Goal: Task Accomplishment & Management: Manage account settings

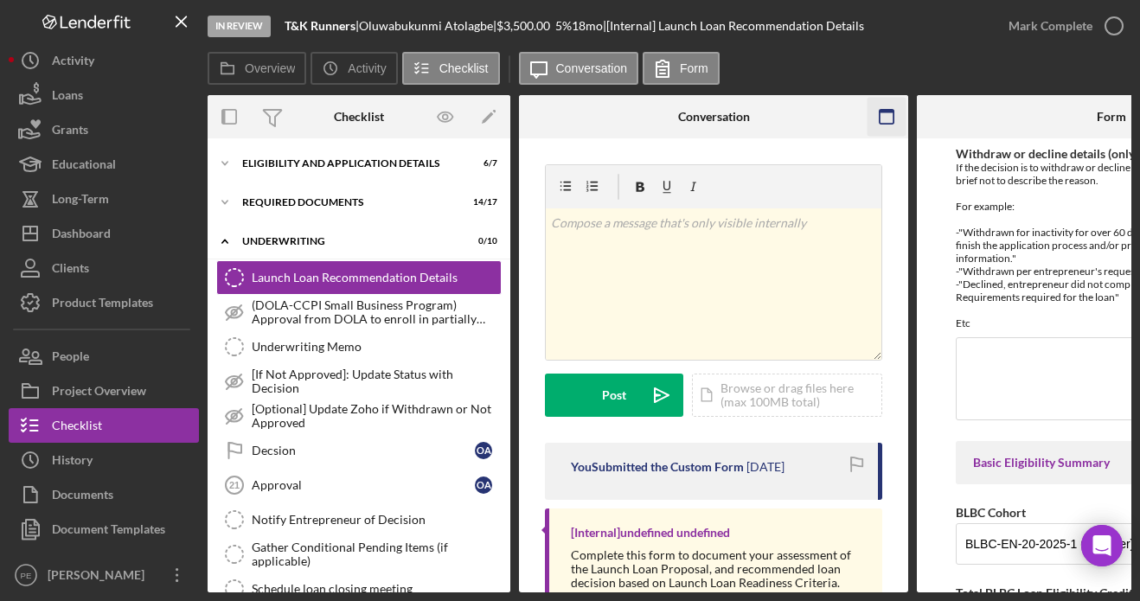
click at [881, 113] on icon "button" at bounding box center [887, 117] width 39 height 39
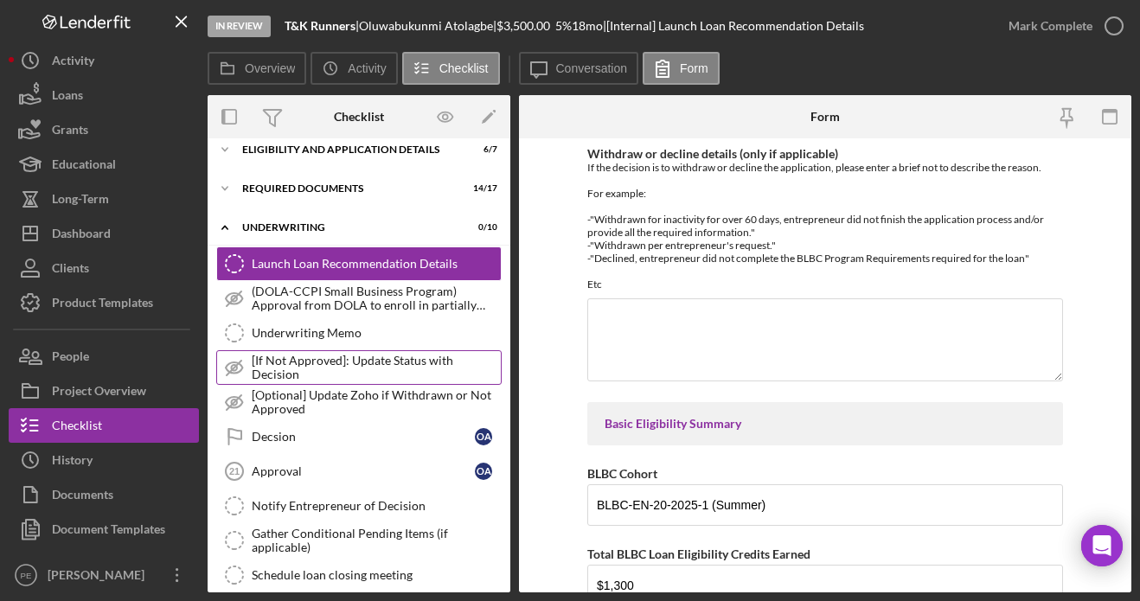
scroll to position [15, 0]
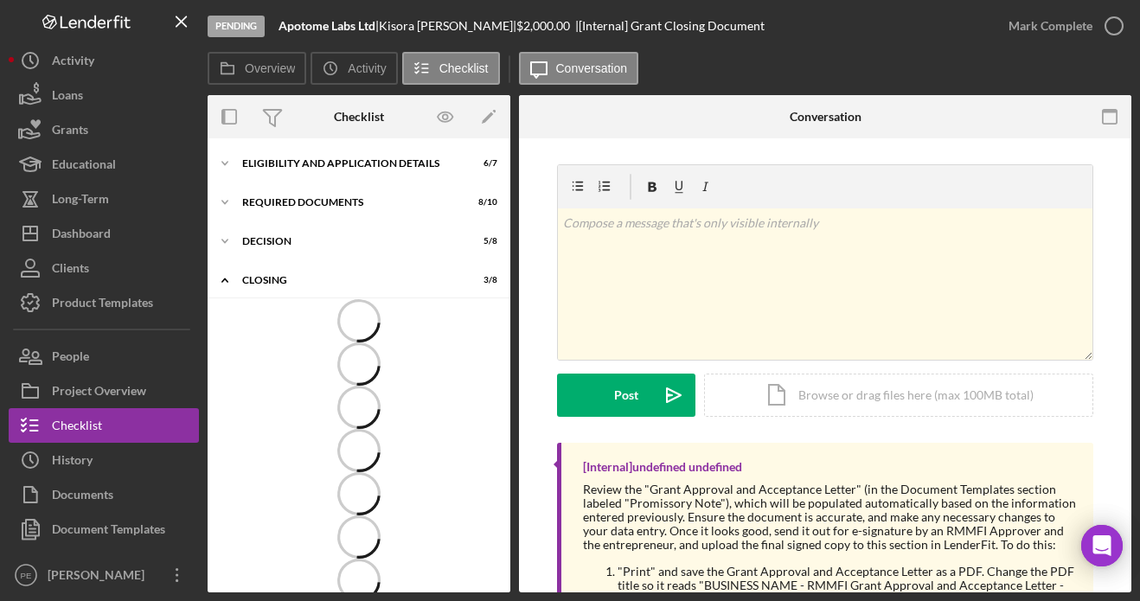
scroll to position [54, 0]
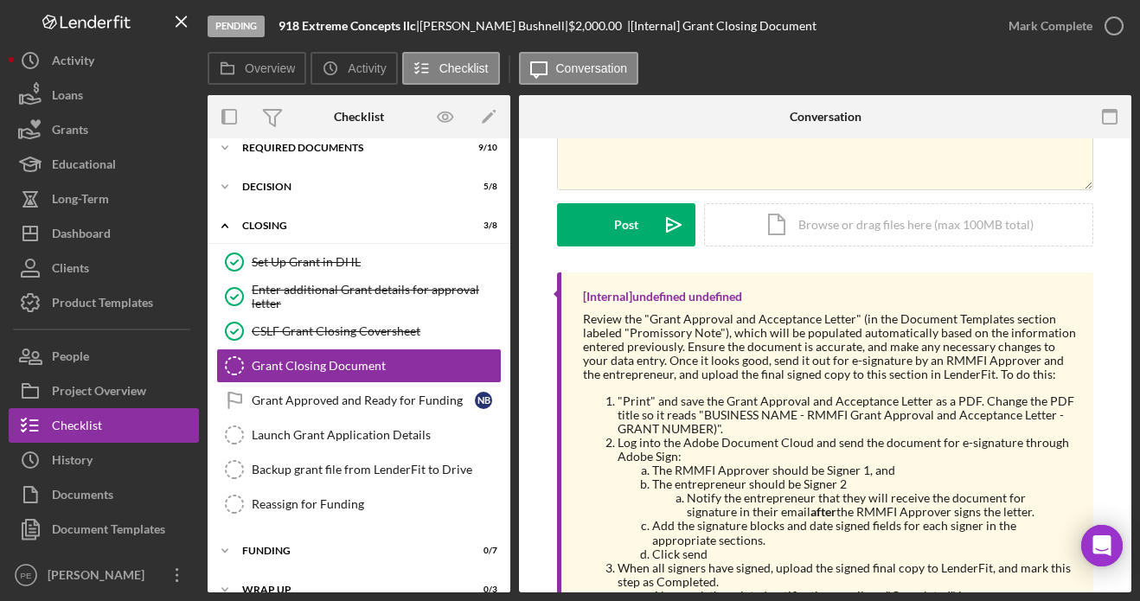
scroll to position [206, 0]
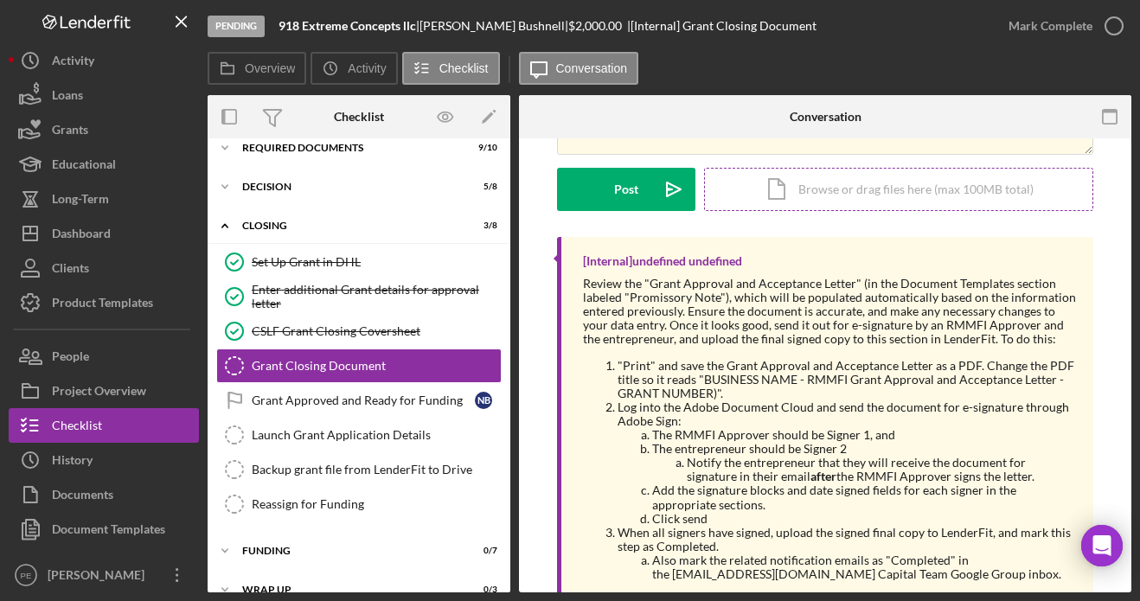
click at [800, 183] on div "Icon/Document Browse or drag files here (max 100MB total) Tap to choose files o…" at bounding box center [898, 189] width 389 height 43
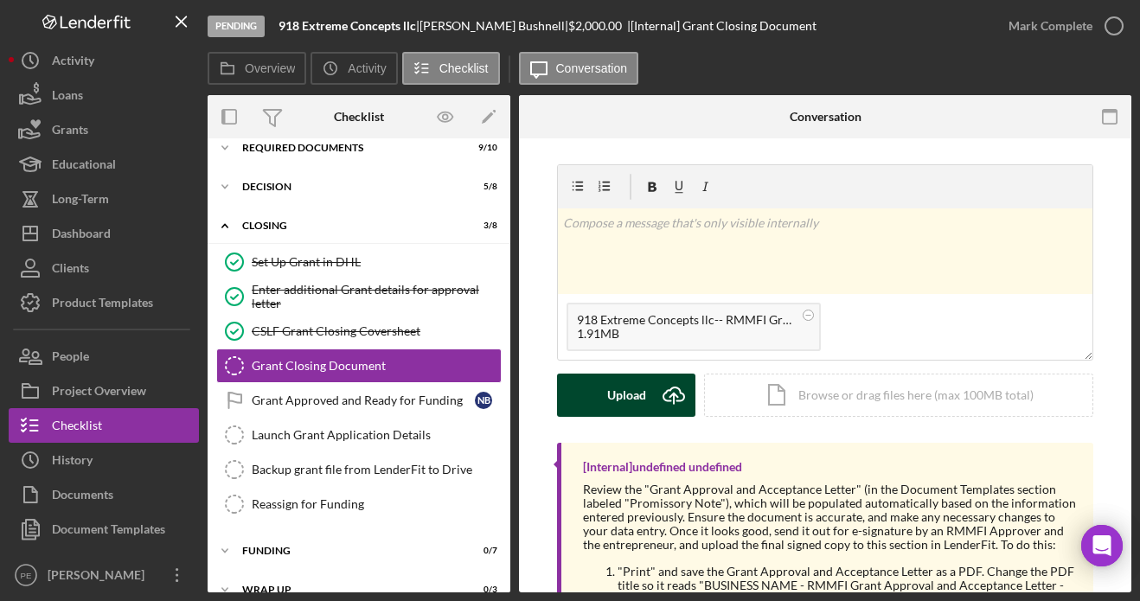
click at [620, 393] on div "Upload" at bounding box center [626, 395] width 39 height 43
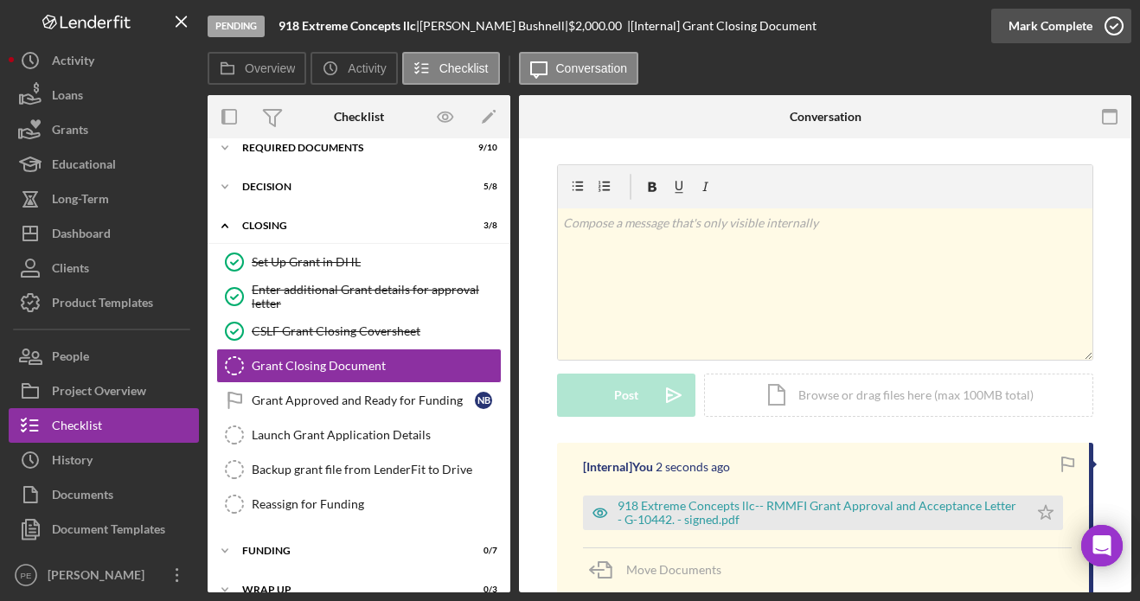
click at [1065, 33] on div "Mark Complete" at bounding box center [1051, 26] width 84 height 35
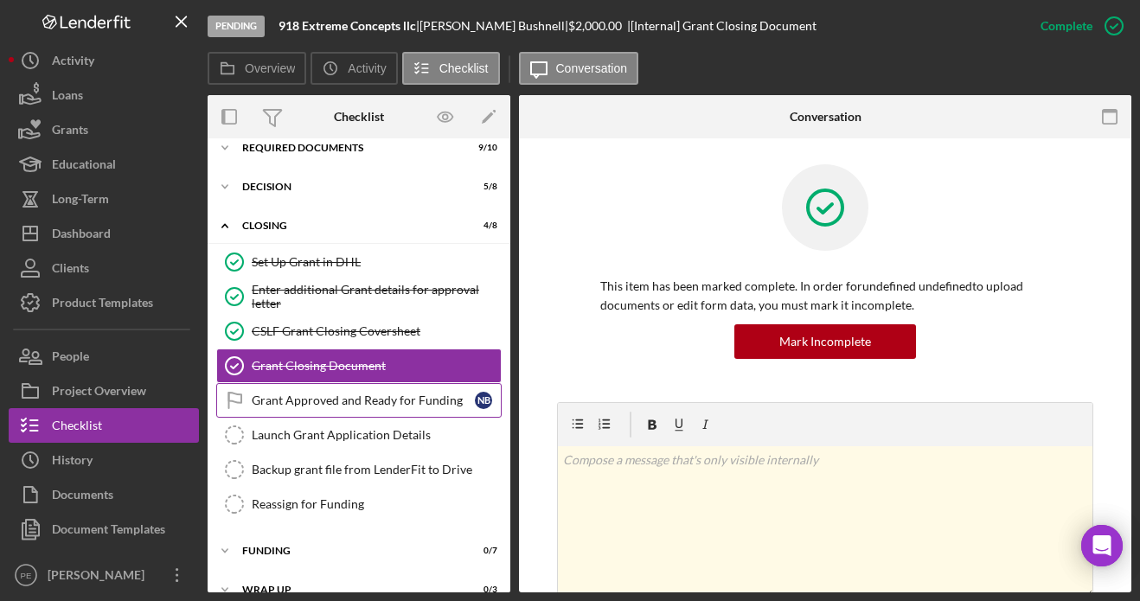
click at [314, 397] on div "Grant Approved and Ready for Funding" at bounding box center [363, 401] width 223 height 14
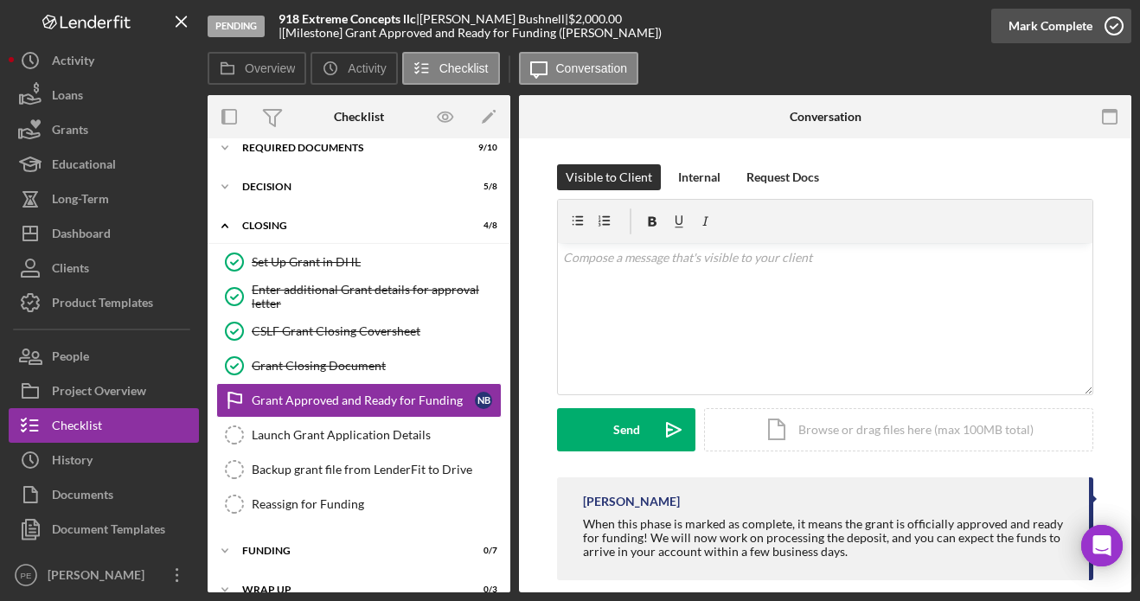
click at [1034, 26] on div "Mark Complete" at bounding box center [1051, 26] width 84 height 35
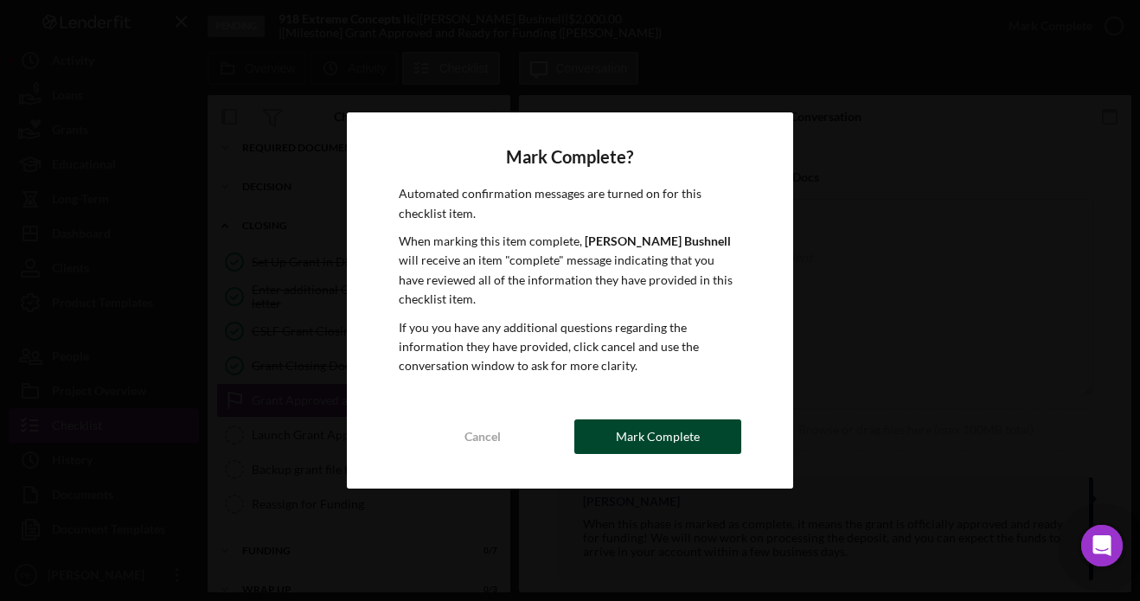
click at [604, 439] on button "Mark Complete" at bounding box center [657, 436] width 167 height 35
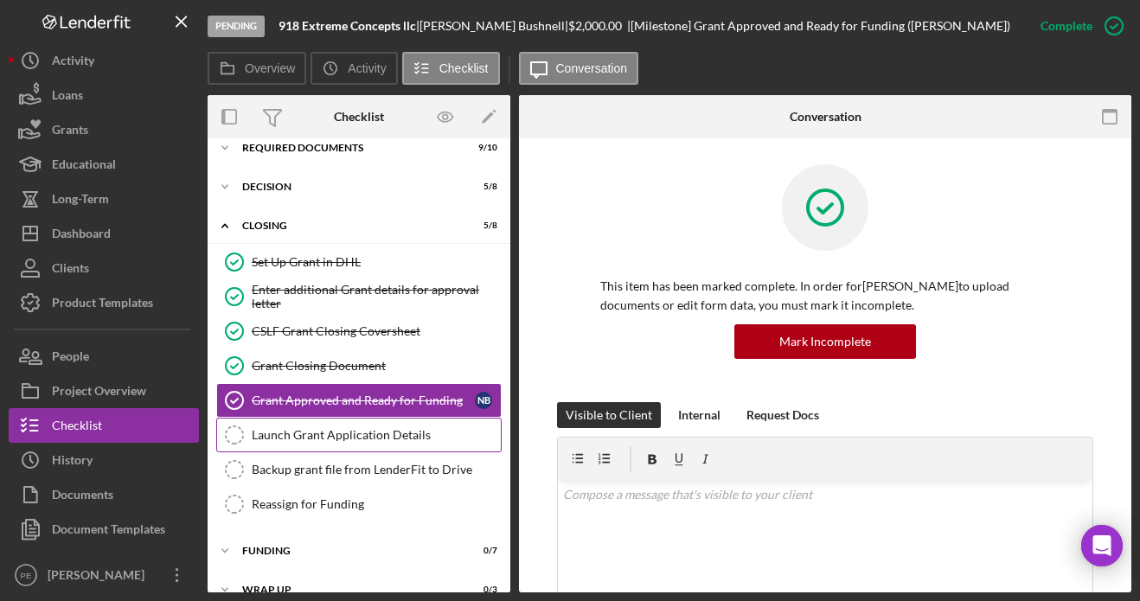
click at [312, 448] on link "Launch Grant Application Details Launch Grant Application Details" at bounding box center [358, 435] width 285 height 35
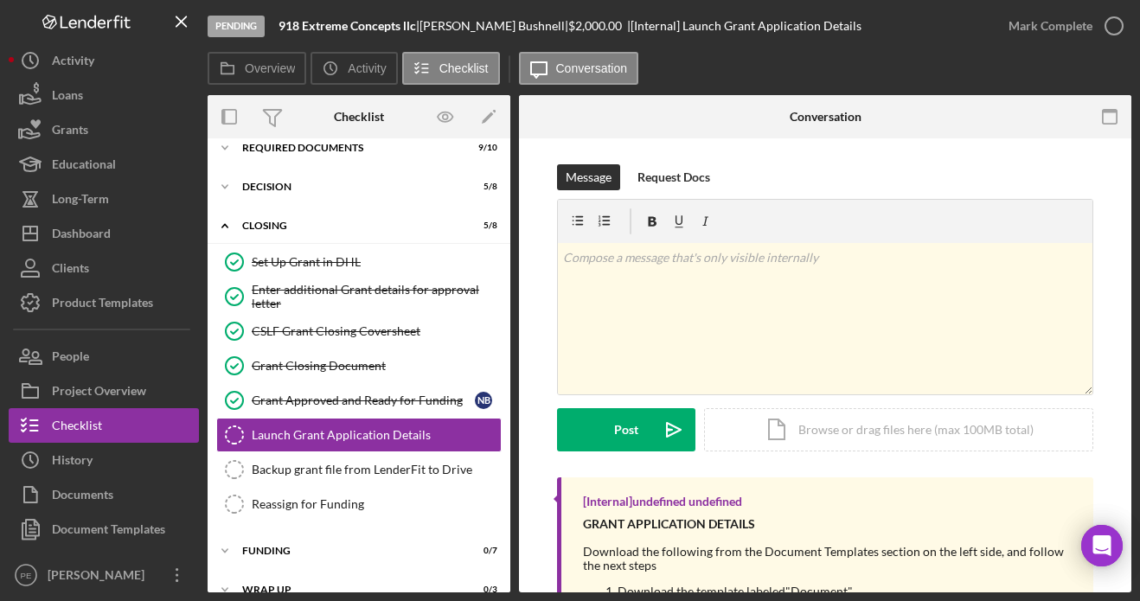
scroll to position [103, 0]
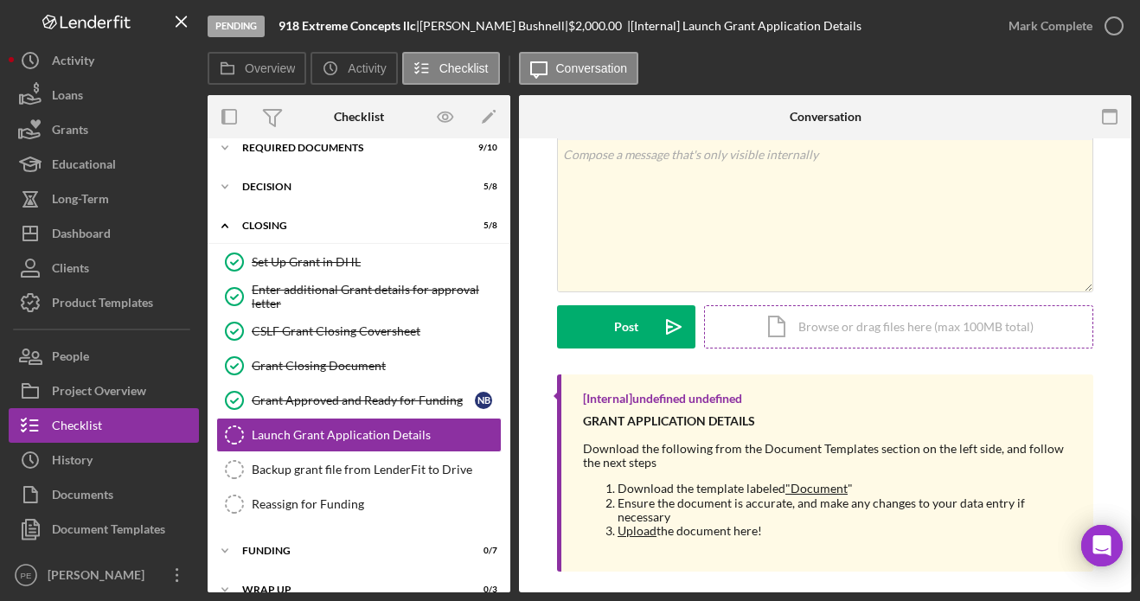
click at [849, 324] on div "Icon/Document Browse or drag files here (max 100MB total) Tap to choose files o…" at bounding box center [898, 326] width 389 height 43
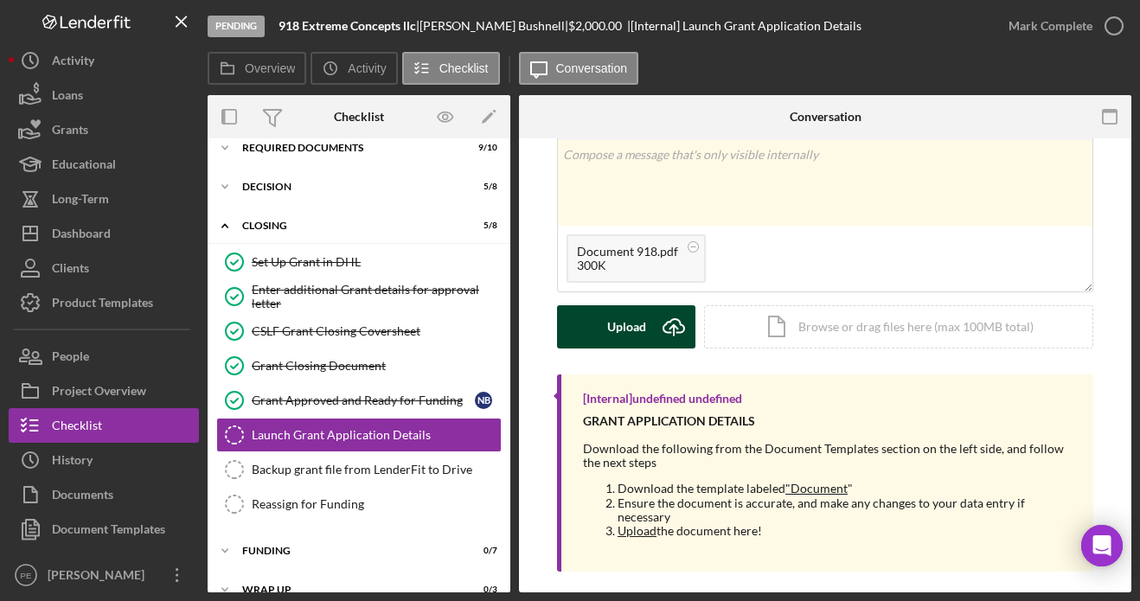
click at [652, 323] on icon "Icon/Upload" at bounding box center [673, 326] width 43 height 43
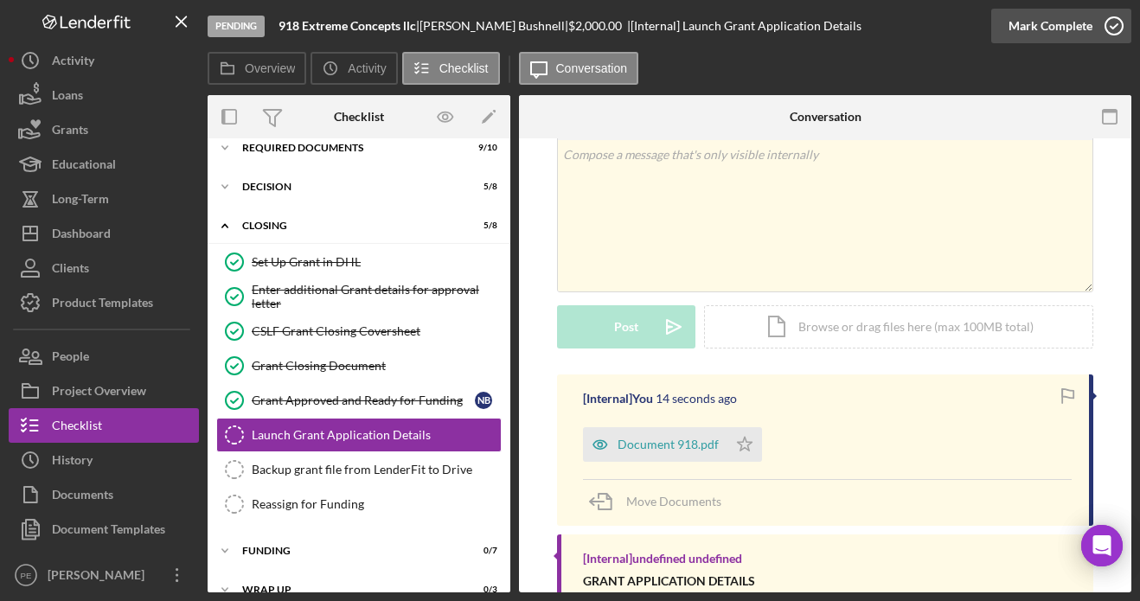
click at [1033, 23] on div "Mark Complete" at bounding box center [1051, 26] width 84 height 35
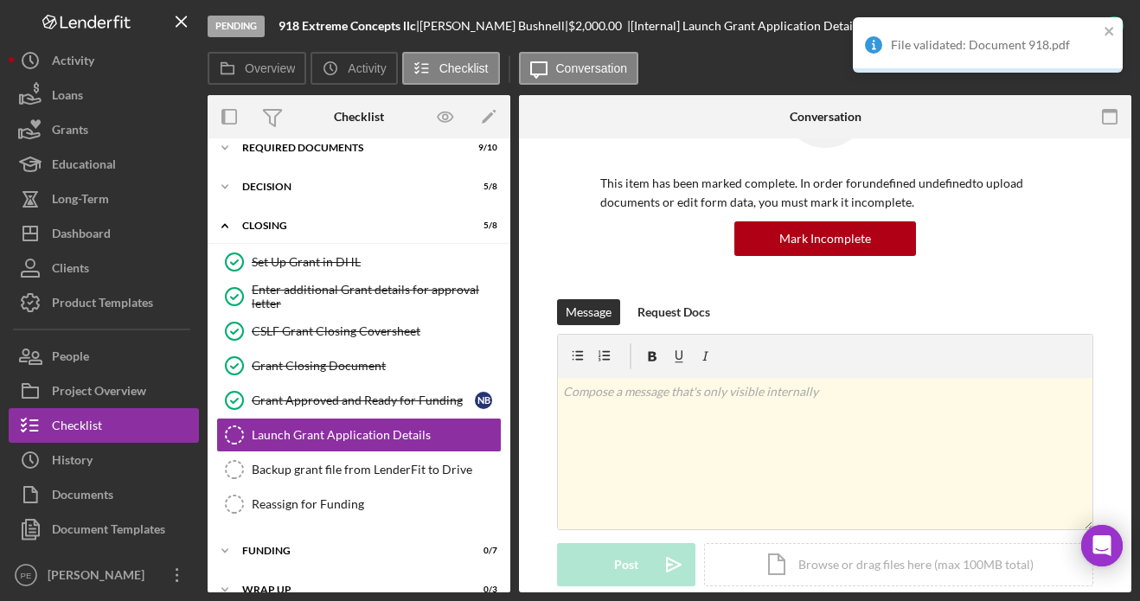
scroll to position [341, 0]
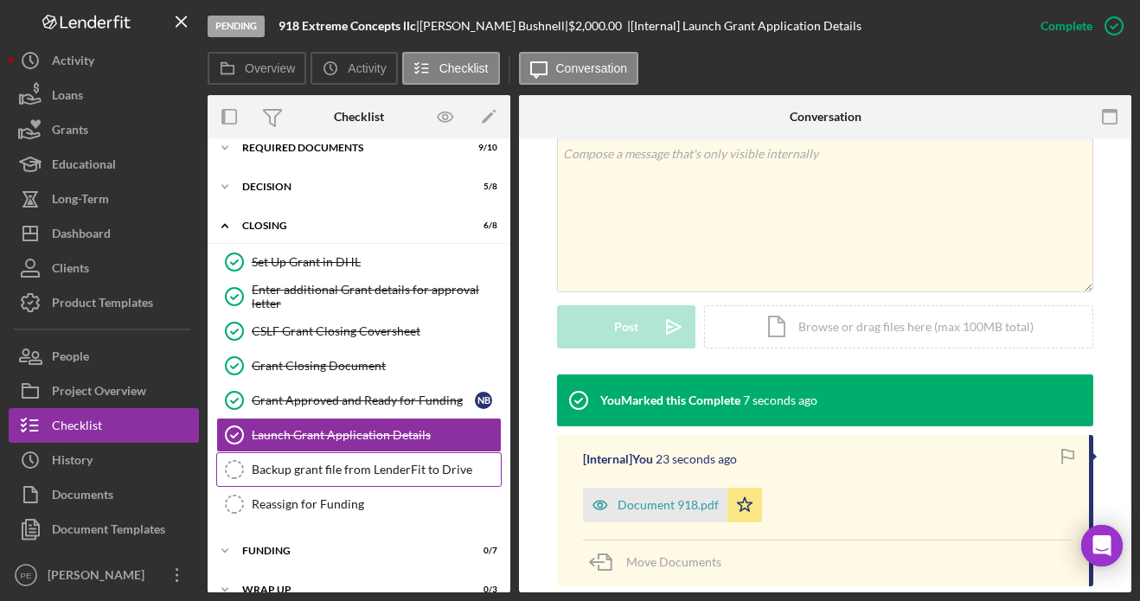
click at [332, 461] on link "Backup grant file from LenderFit to Drive Backup grant file from LenderFit to D…" at bounding box center [358, 469] width 285 height 35
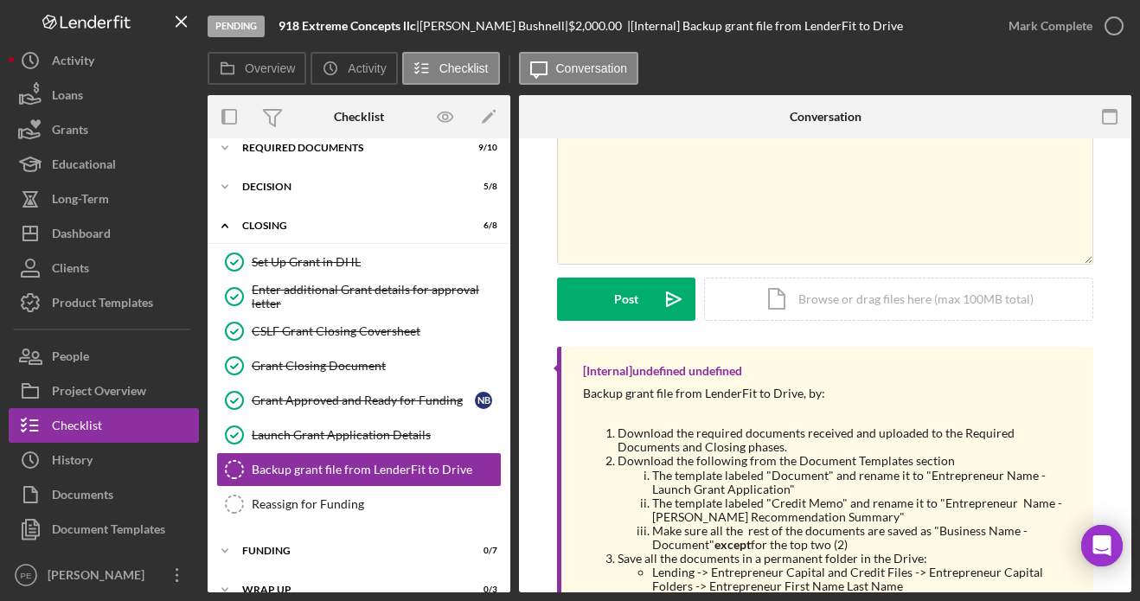
scroll to position [132, 0]
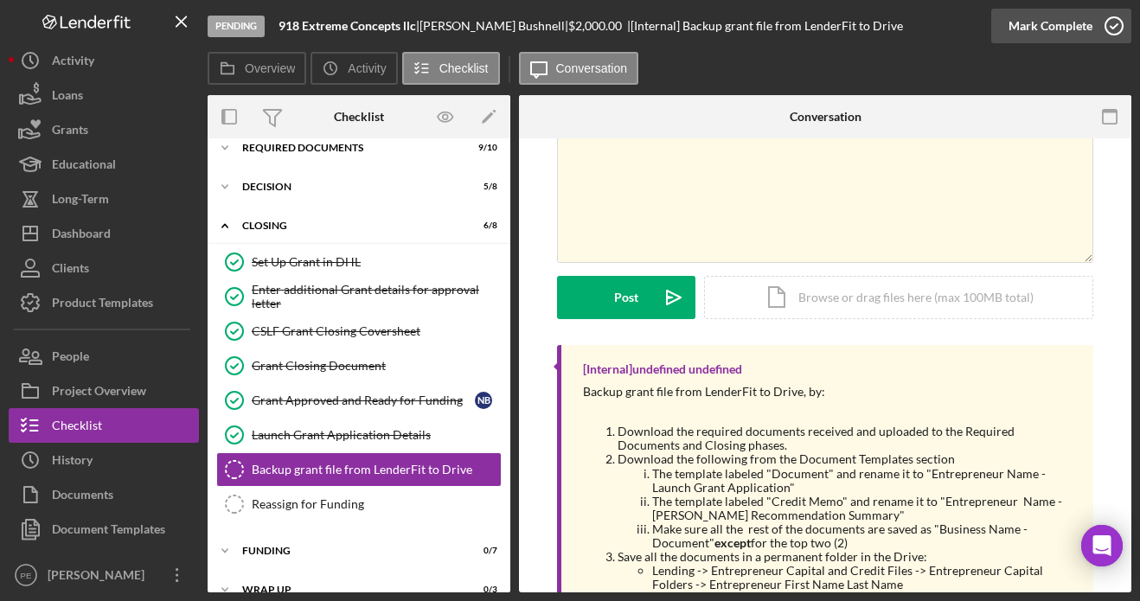
click at [1081, 22] on div "Mark Complete" at bounding box center [1051, 26] width 84 height 35
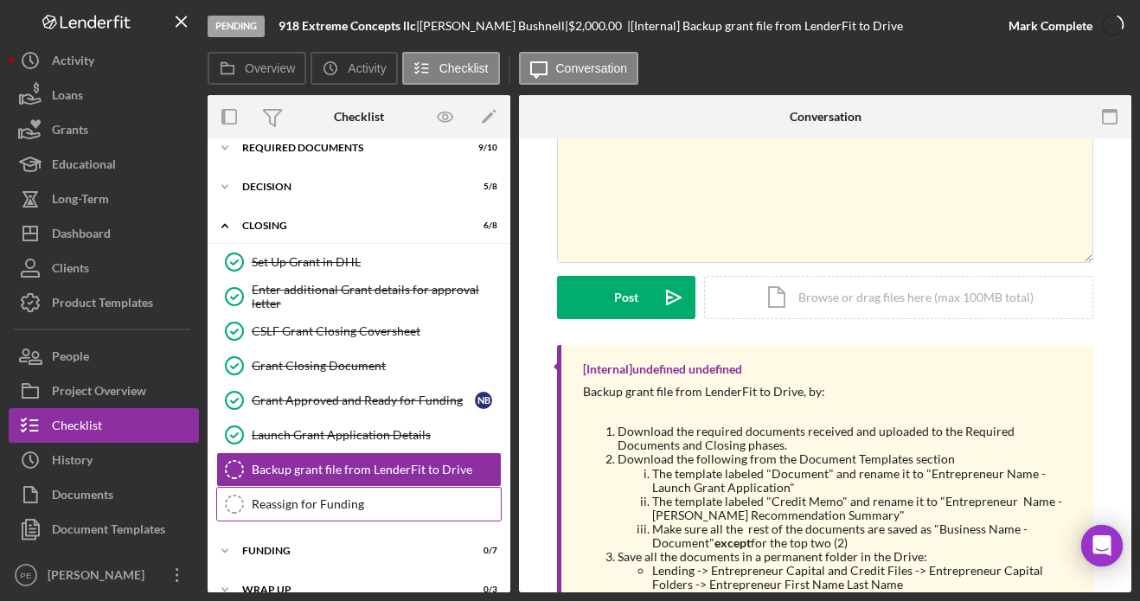
scroll to position [370, 0]
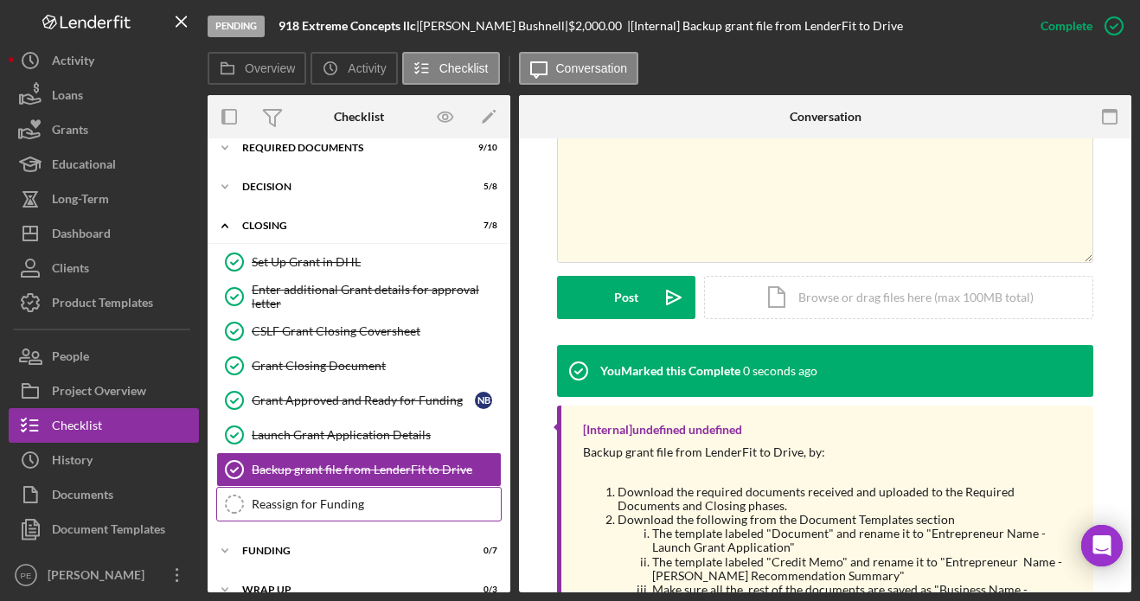
click at [349, 505] on div "Reassign for Funding" at bounding box center [376, 504] width 249 height 14
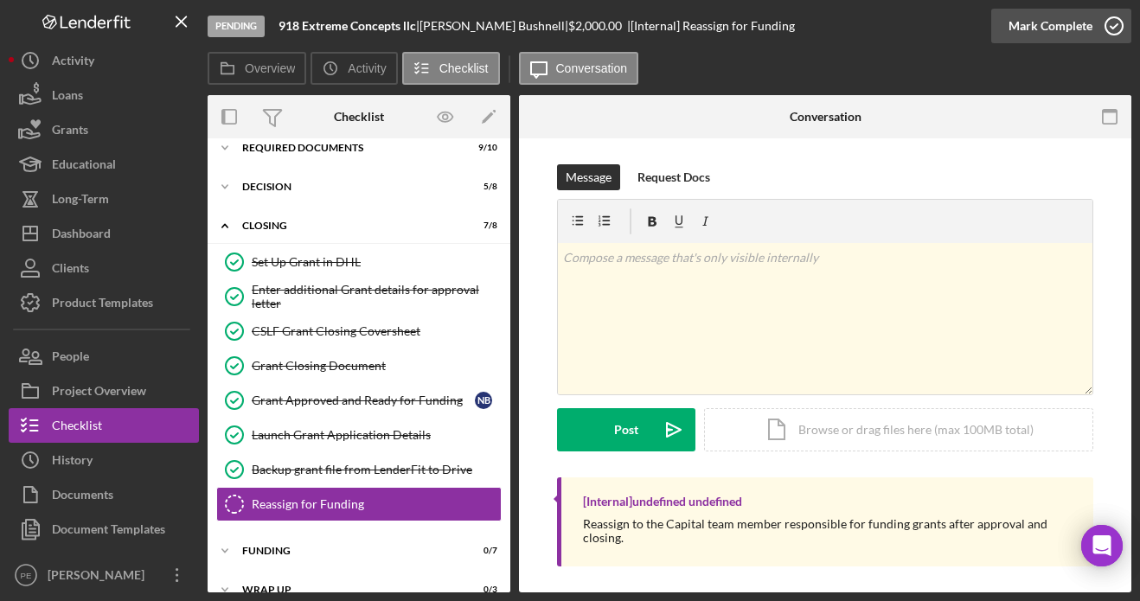
click at [1034, 33] on div "Mark Complete" at bounding box center [1051, 26] width 84 height 35
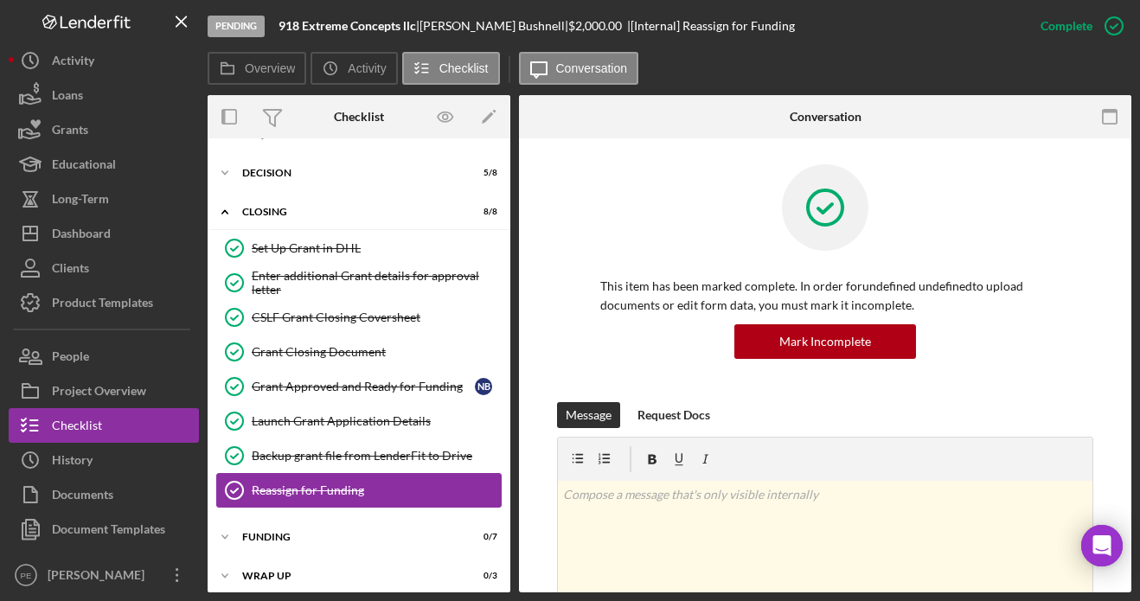
scroll to position [69, 0]
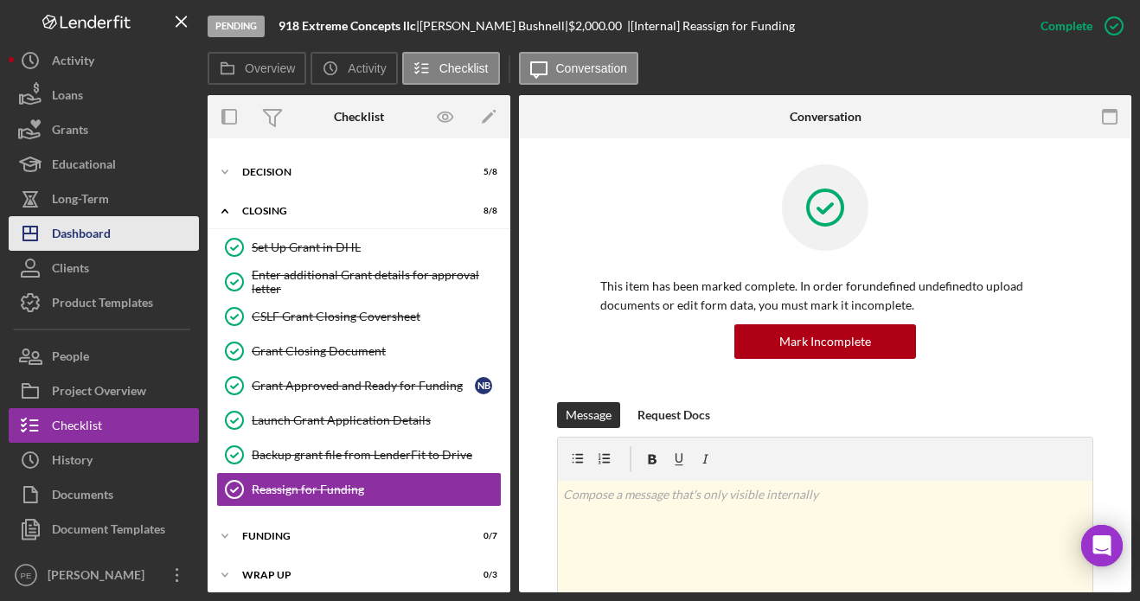
click at [95, 221] on div "Dashboard" at bounding box center [81, 235] width 59 height 39
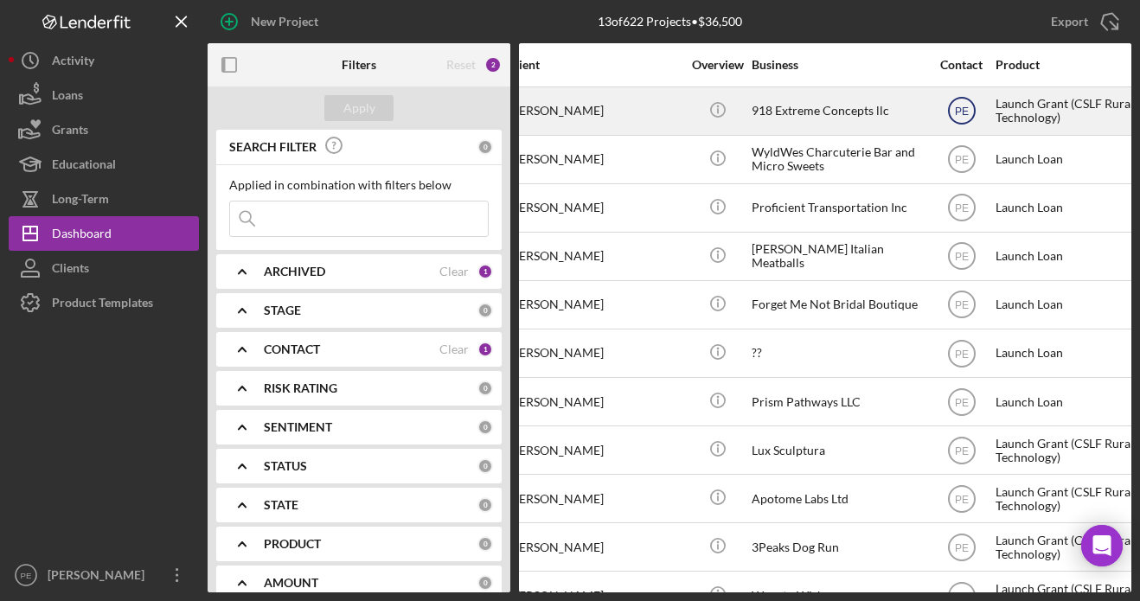
scroll to position [0, 177]
click at [957, 113] on text "PE" at bounding box center [959, 112] width 14 height 12
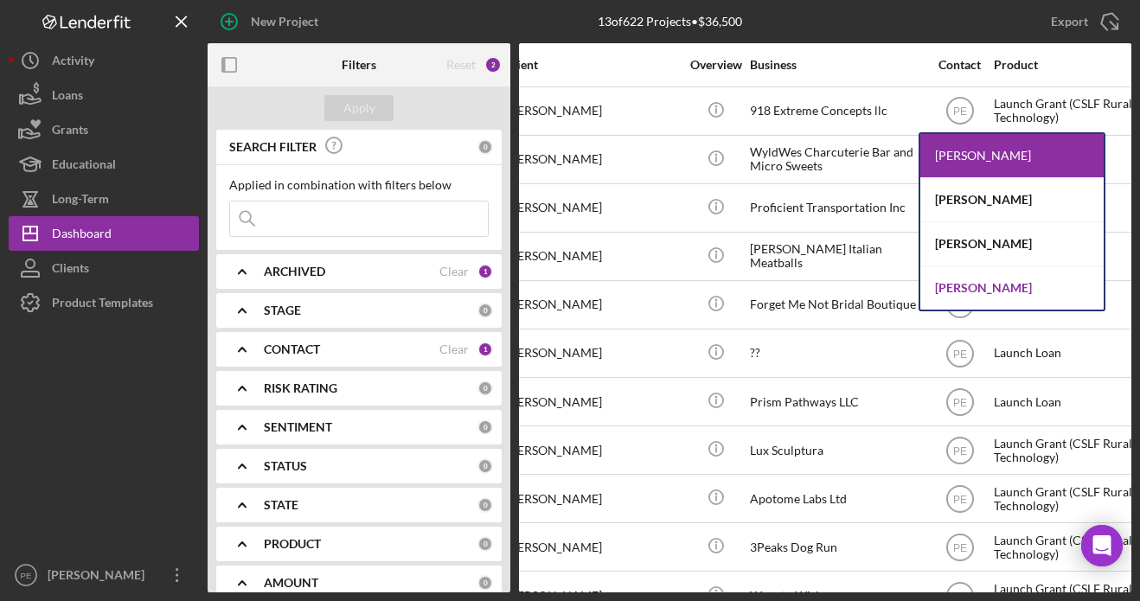
click at [951, 280] on div "Monica Quiñones" at bounding box center [1011, 287] width 183 height 43
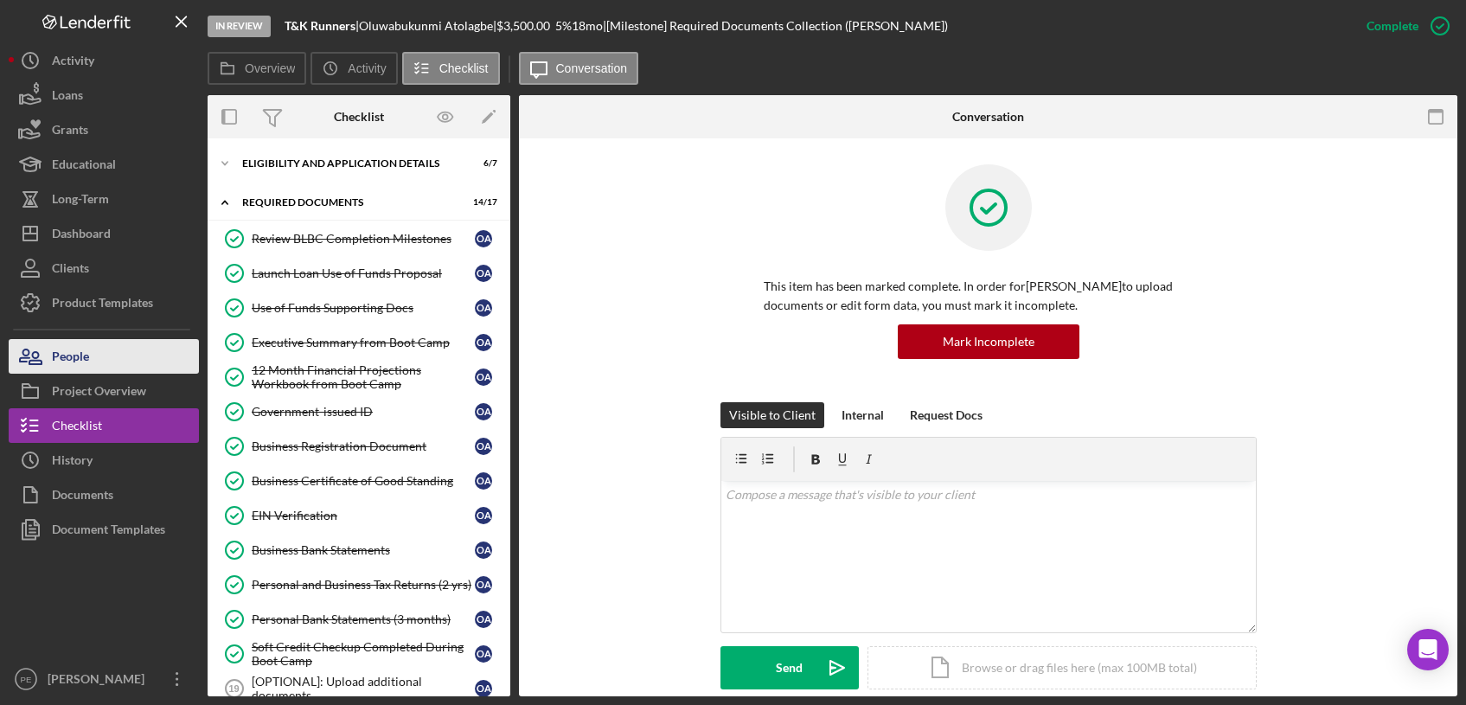
scroll to position [286, 0]
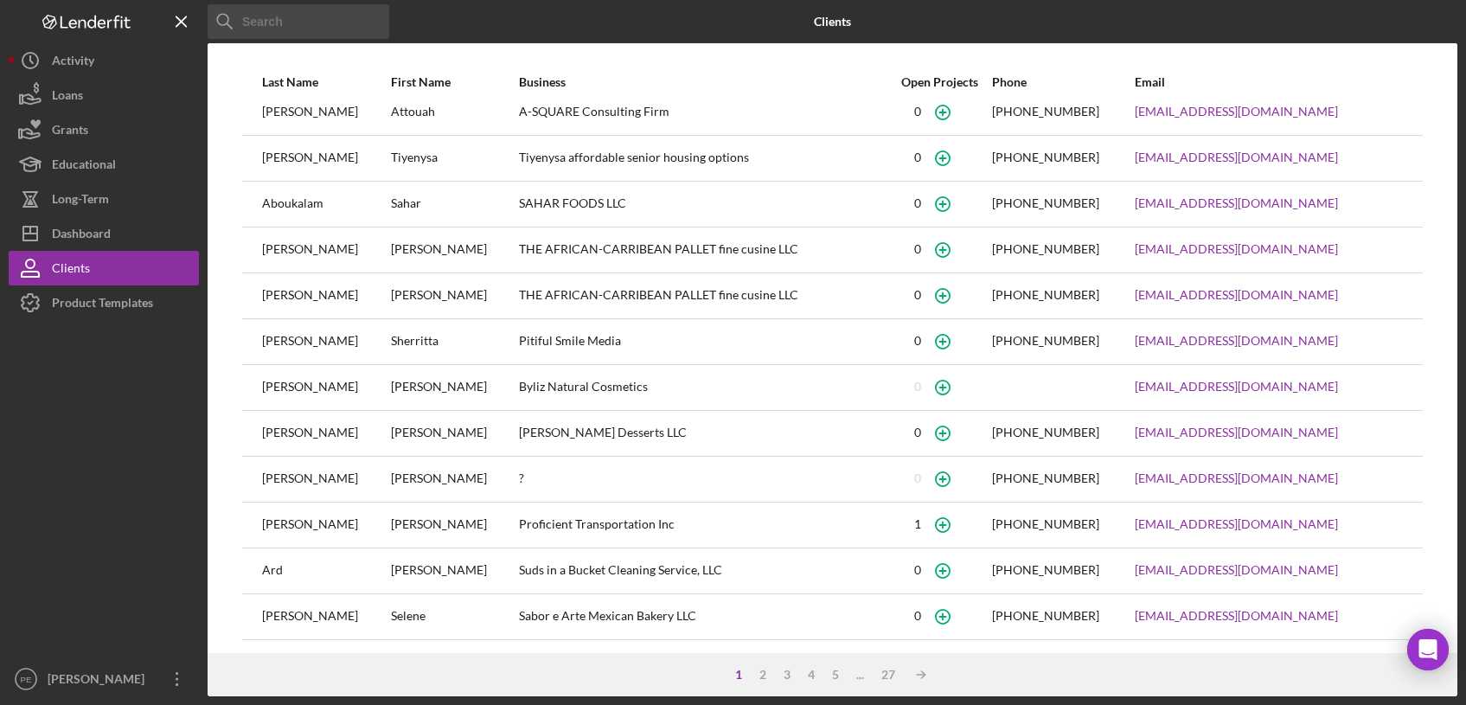
scroll to position [109, 0]
click at [290, 32] on input at bounding box center [299, 21] width 182 height 35
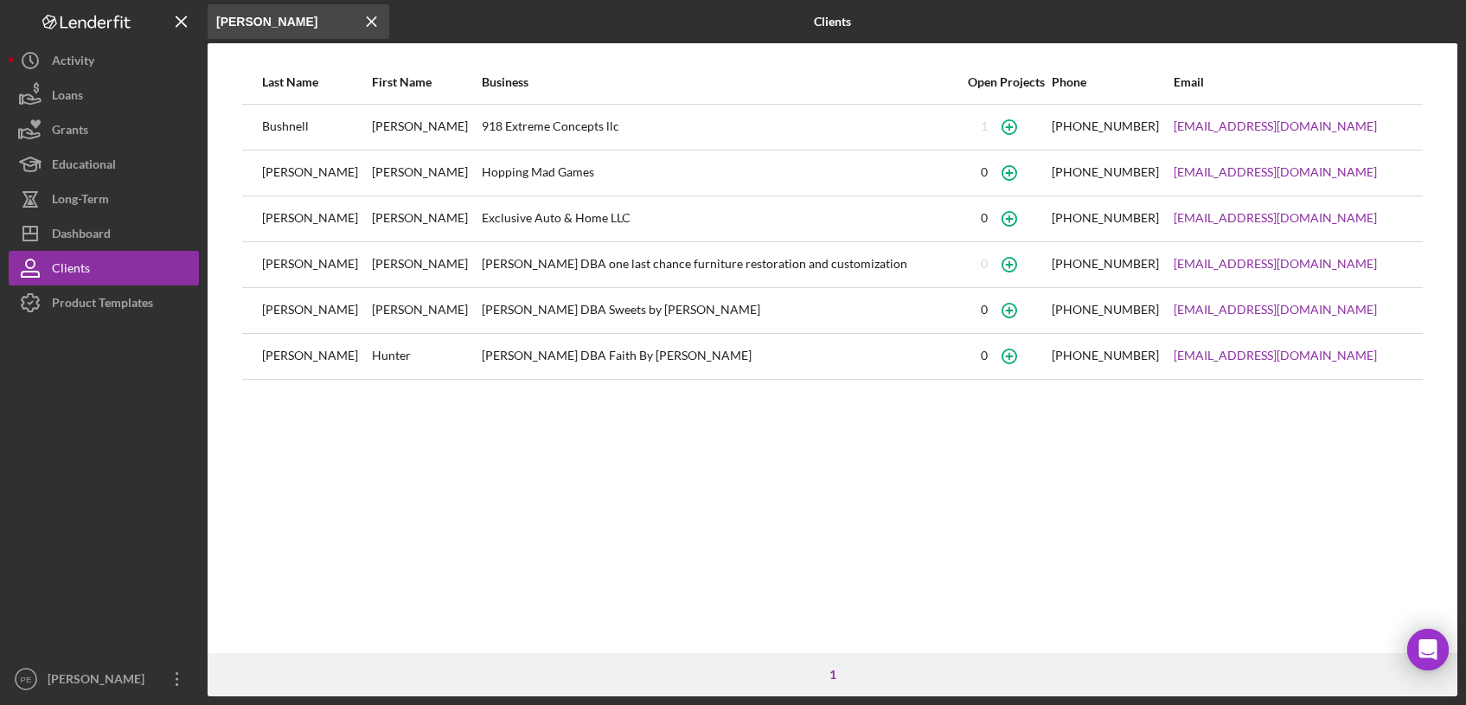
scroll to position [0, 0]
type input "nathan"
click at [372, 126] on div "[PERSON_NAME]" at bounding box center [426, 127] width 108 height 43
click at [484, 127] on div "918 Extreme Concepts llc" at bounding box center [721, 127] width 479 height 43
click at [372, 118] on div "[PERSON_NAME]" at bounding box center [426, 127] width 108 height 43
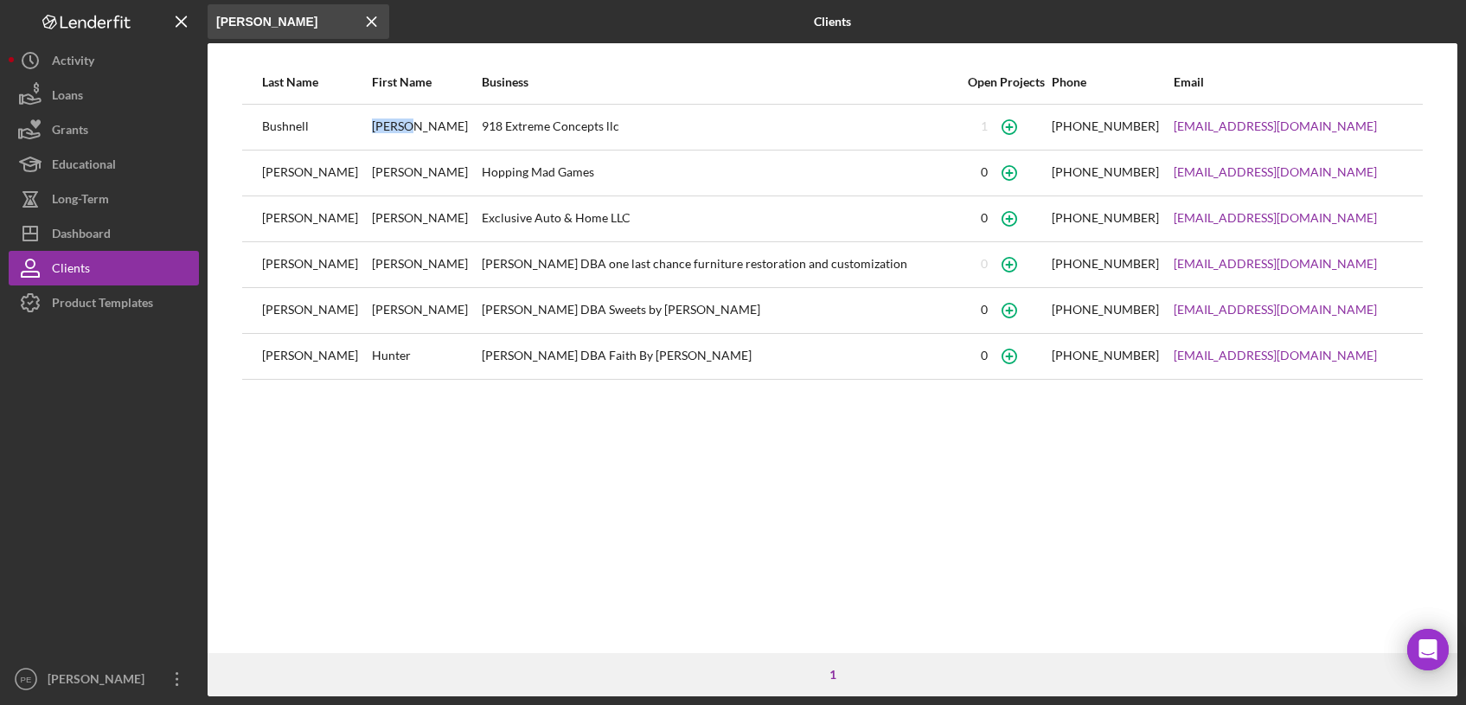
click at [372, 118] on div "[PERSON_NAME]" at bounding box center [426, 127] width 108 height 43
click at [382, 15] on icon "Icon/Menu Close" at bounding box center [372, 21] width 35 height 35
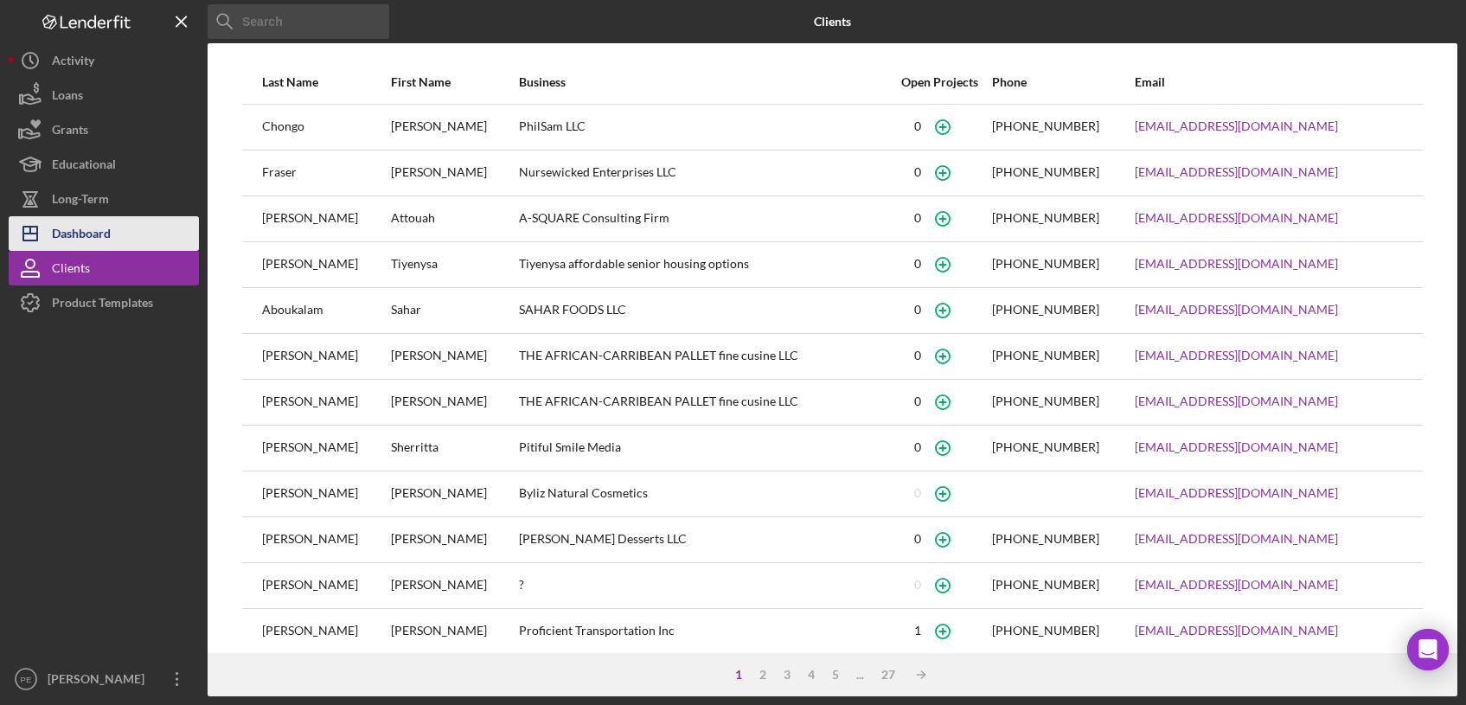
click at [98, 243] on div "Dashboard" at bounding box center [81, 235] width 59 height 39
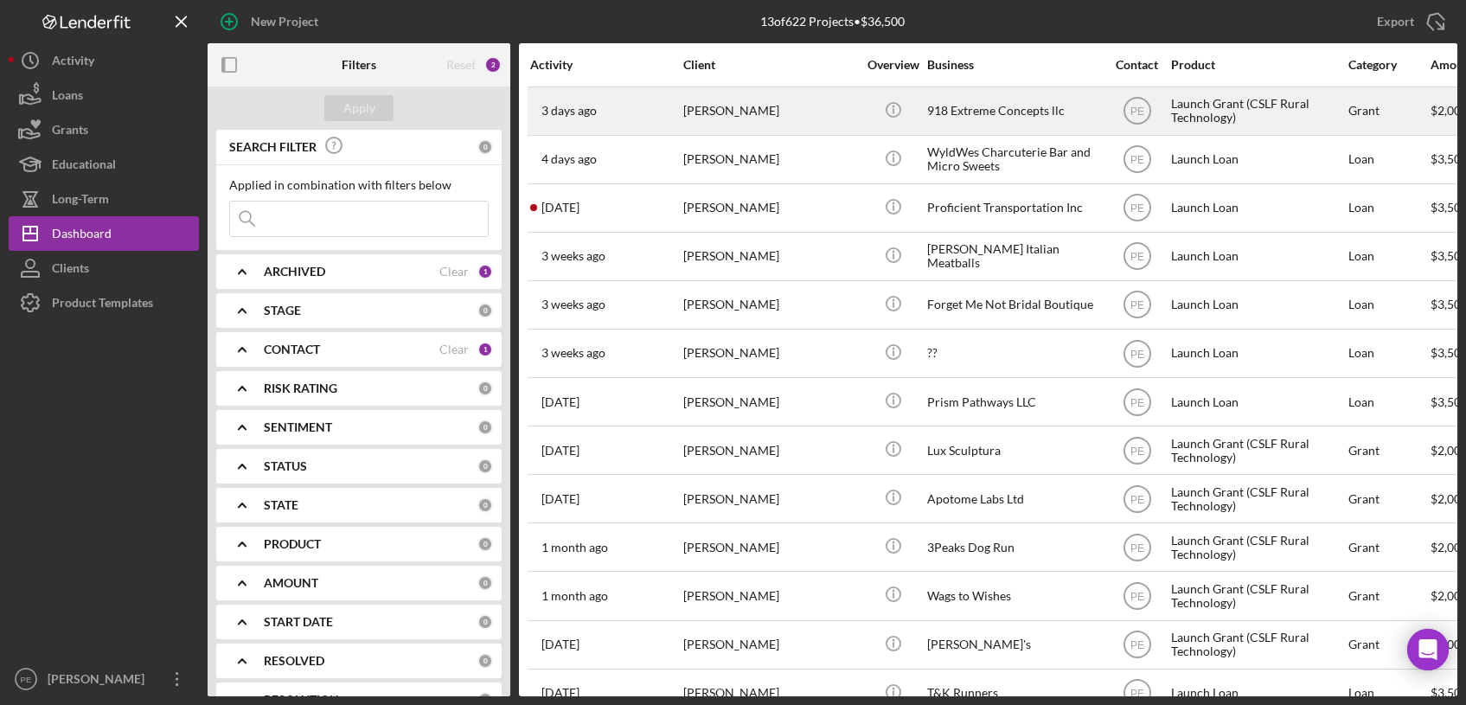
click at [661, 128] on div "3 days ago Nathan Bushnell" at bounding box center [605, 111] width 151 height 46
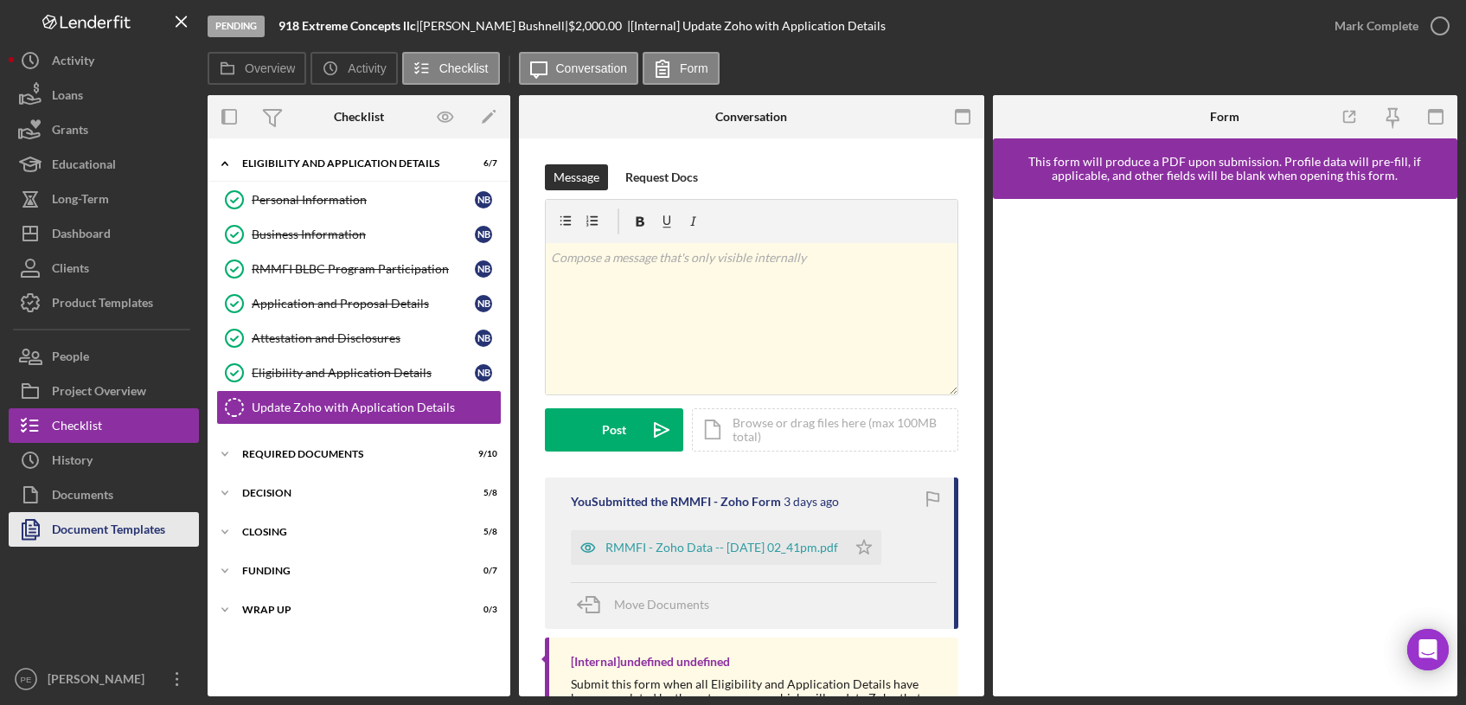
click at [91, 524] on div "Document Templates" at bounding box center [108, 531] width 113 height 39
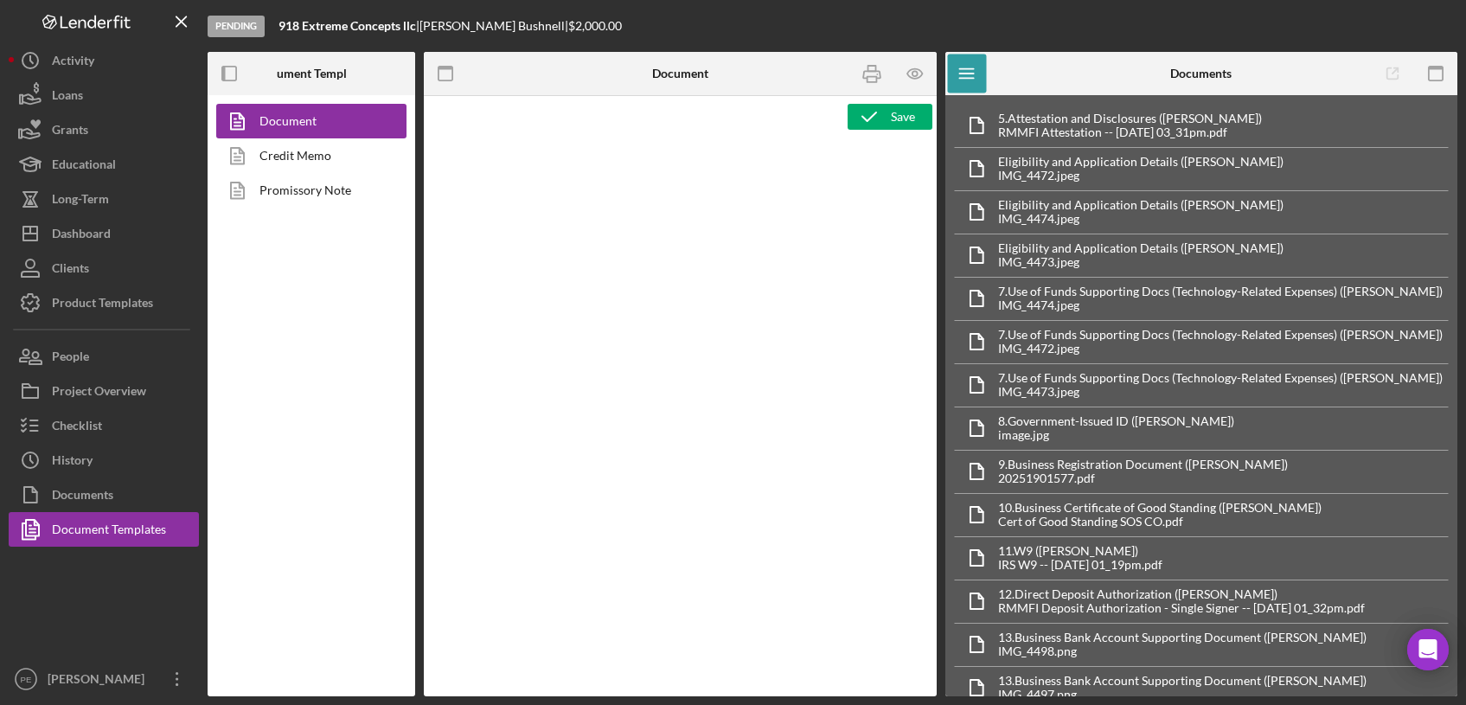
type textarea "<h1 style="text-align: center;">Grant Application Details (CSLF Rural Technolog…"
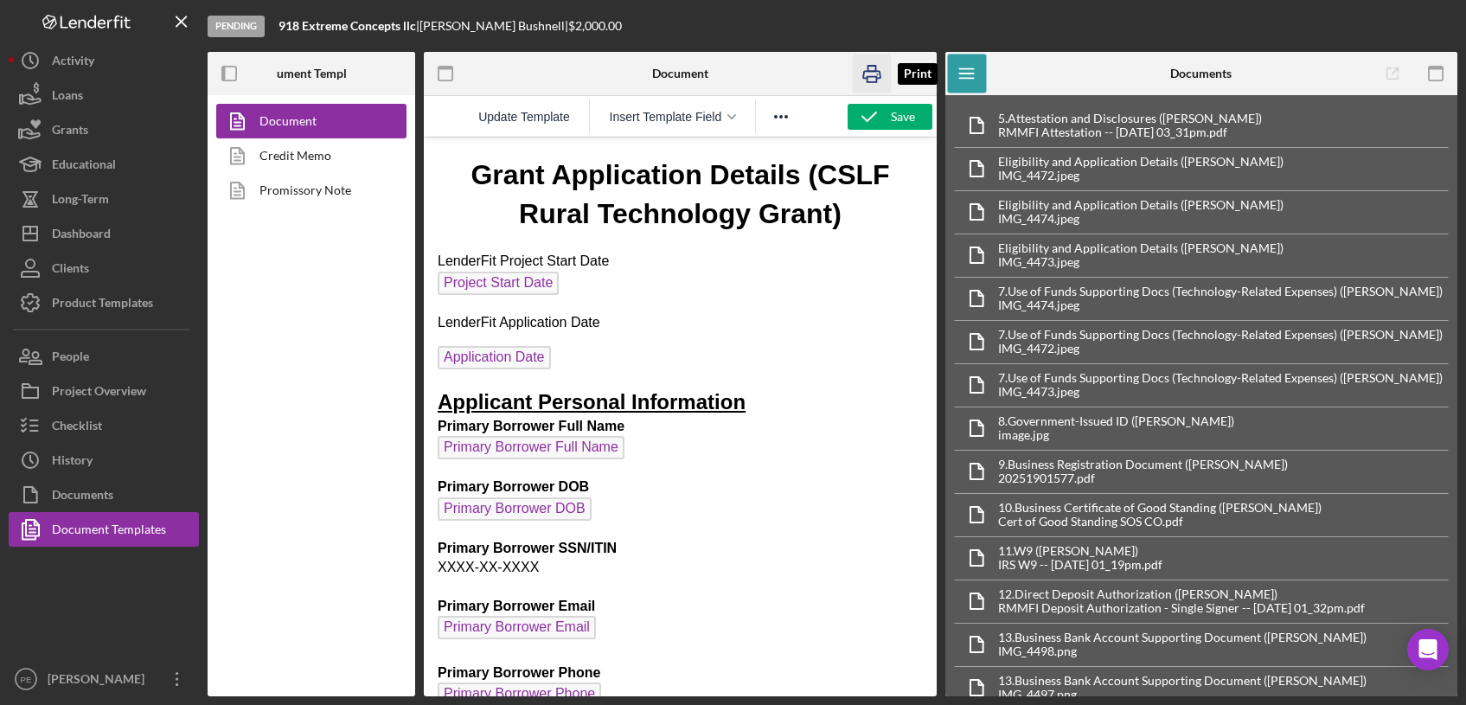
click at [872, 62] on icon "button" at bounding box center [871, 73] width 39 height 39
click at [405, 331] on div "Document Credit Memo Promissory Note" at bounding box center [312, 395] width 208 height 601
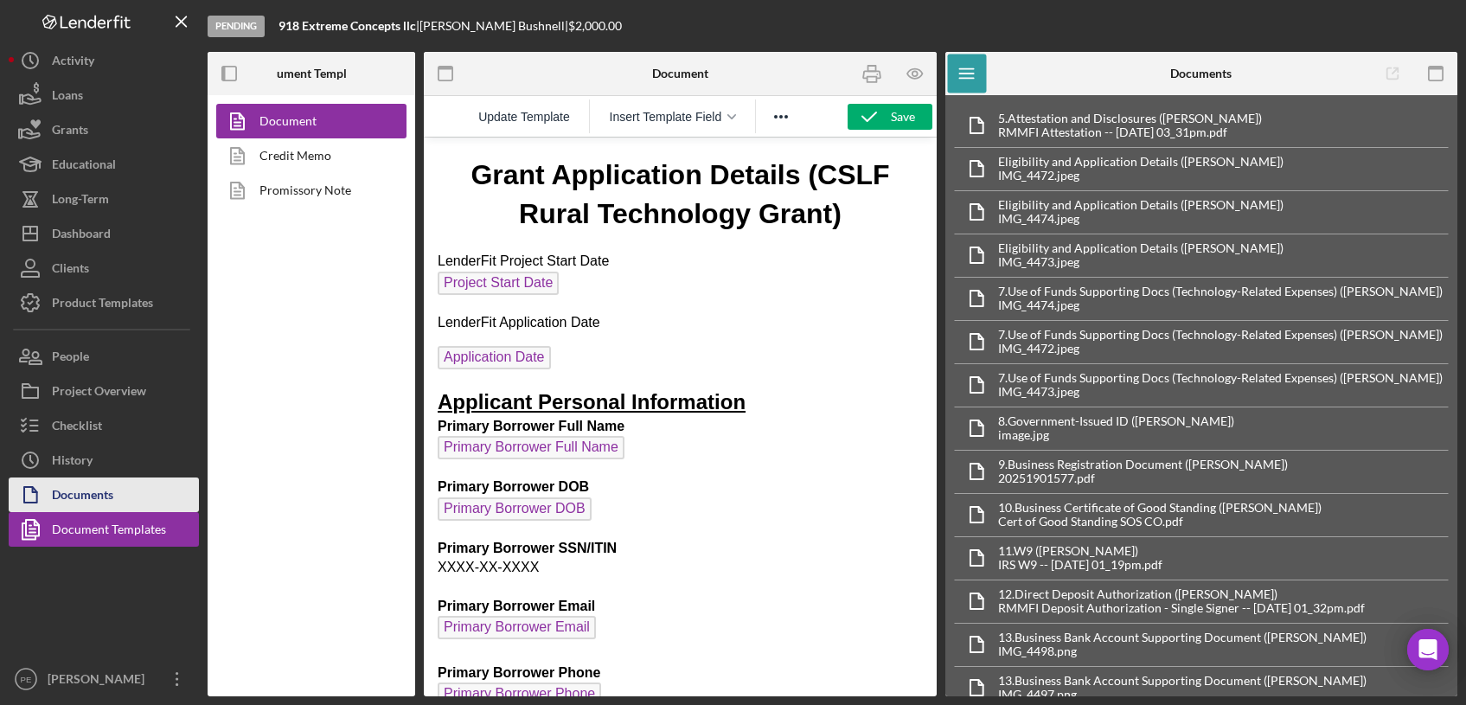
click at [89, 495] on div "Documents" at bounding box center [82, 496] width 61 height 39
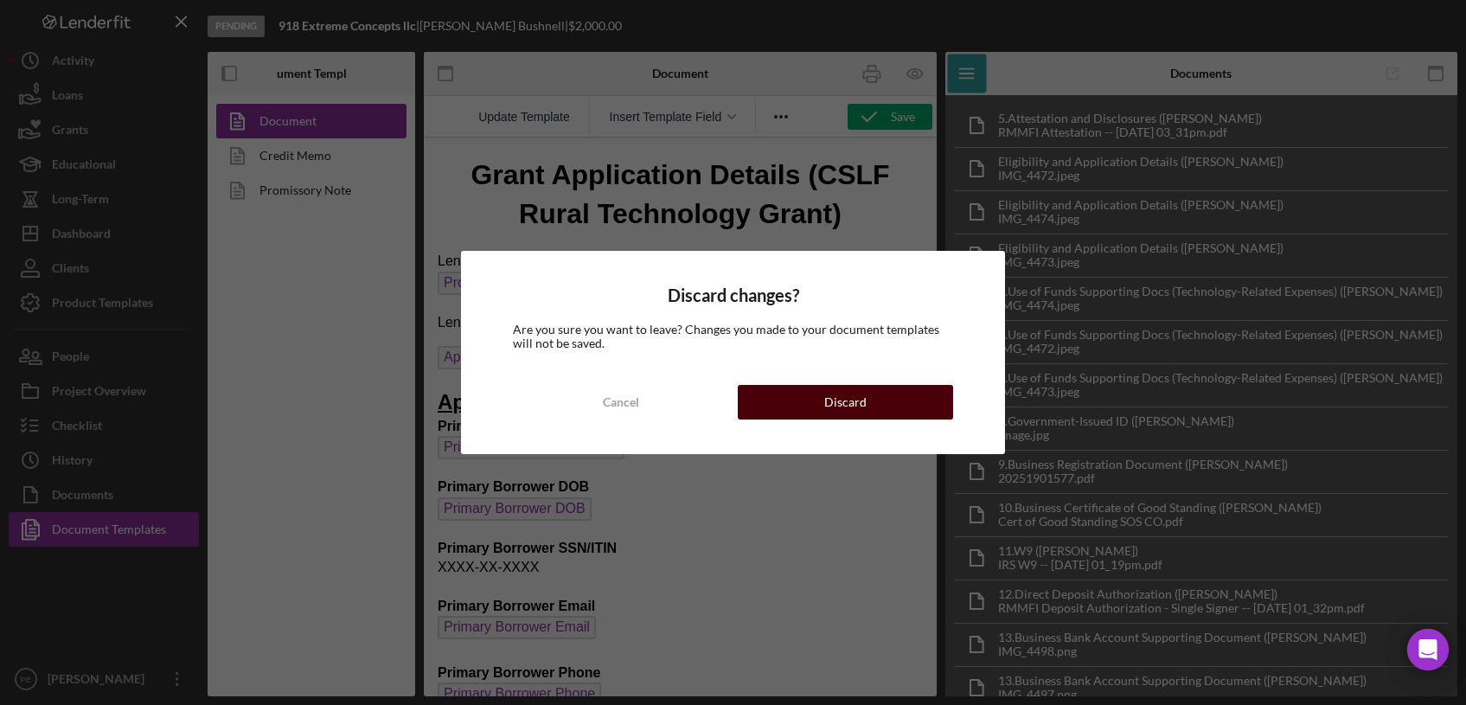
click at [918, 408] on button "Discard" at bounding box center [845, 402] width 215 height 35
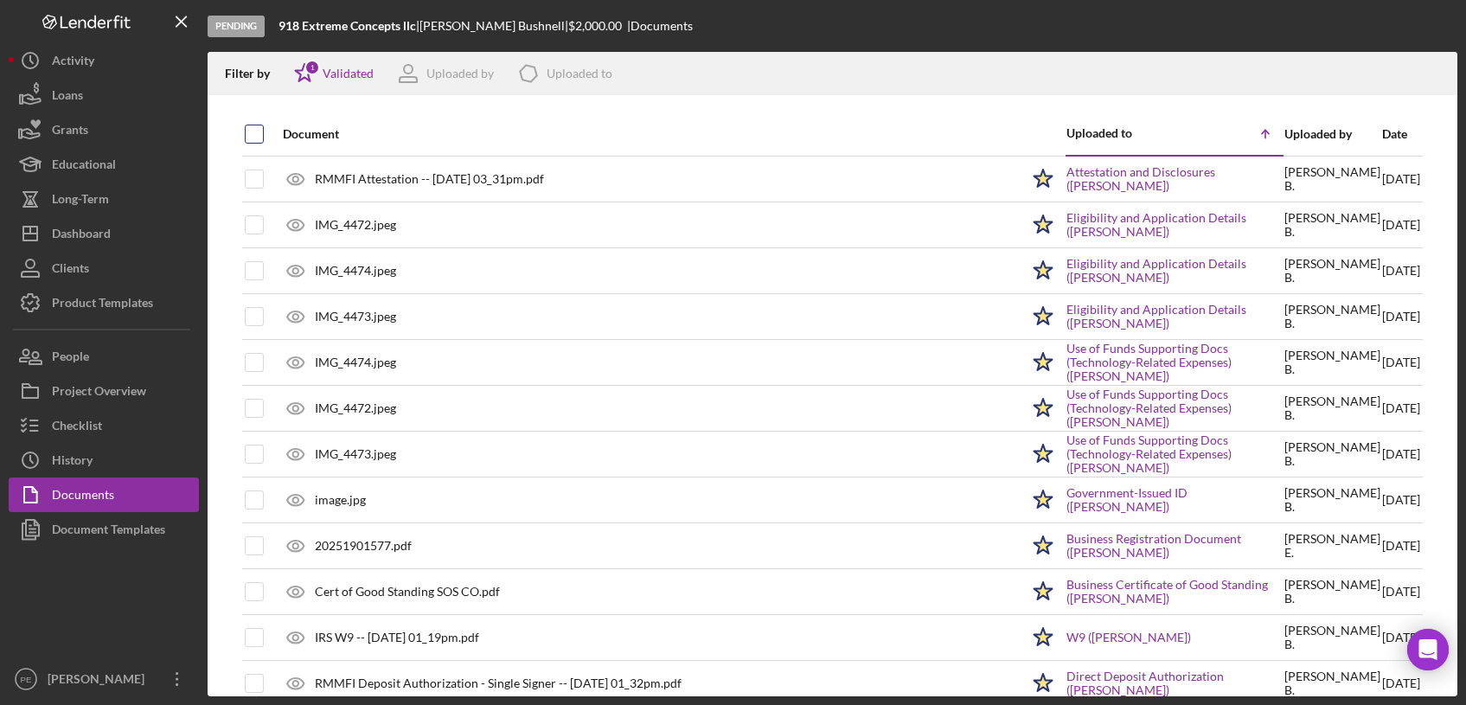
click at [260, 129] on input "checkbox" at bounding box center [254, 133] width 17 height 17
checkbox input "true"
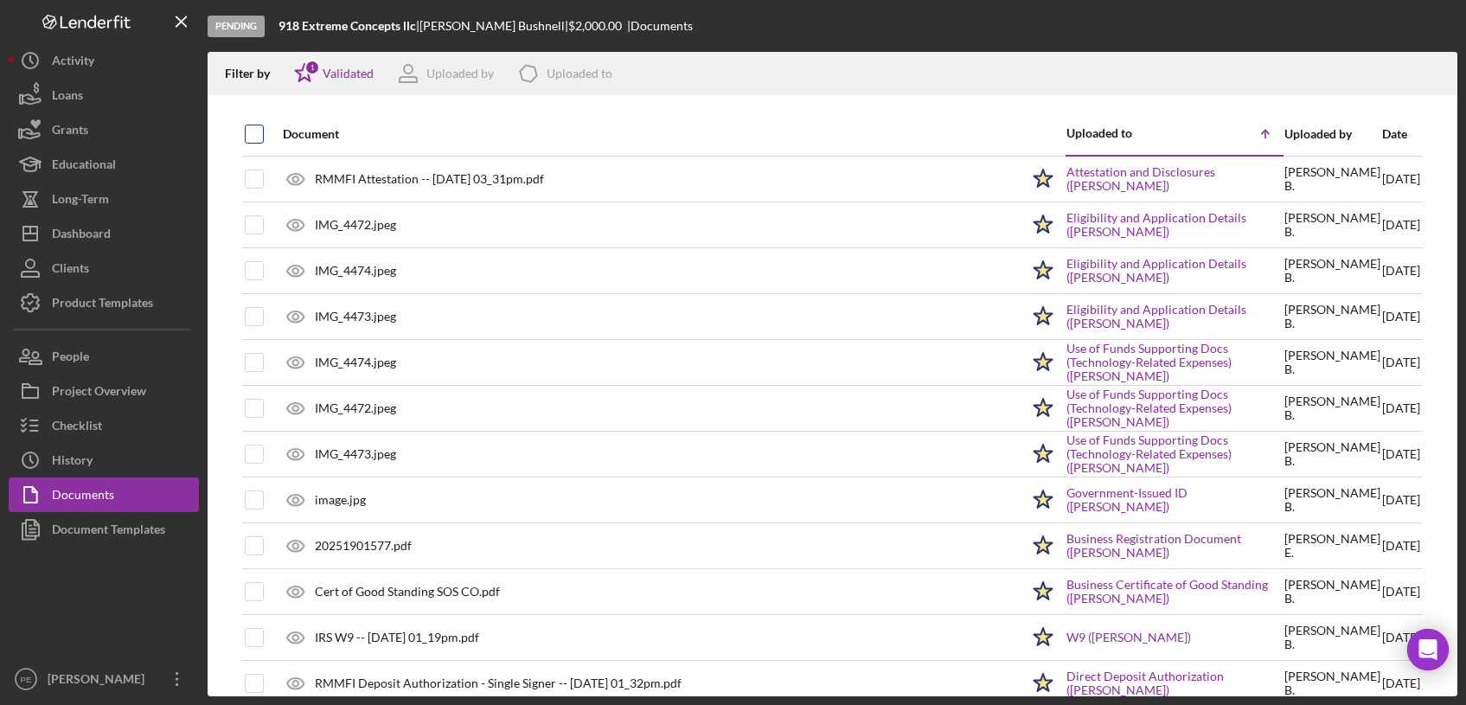
checkbox input "true"
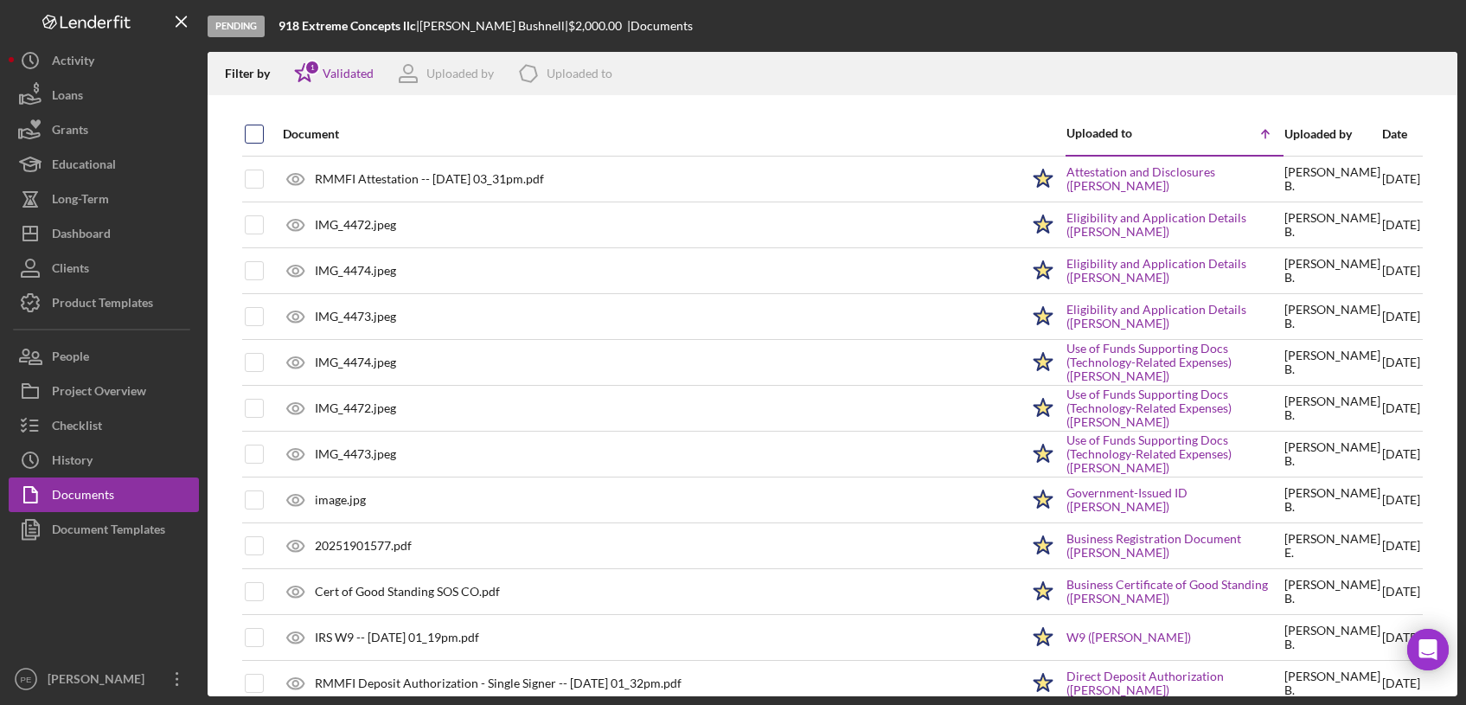
checkbox input "true"
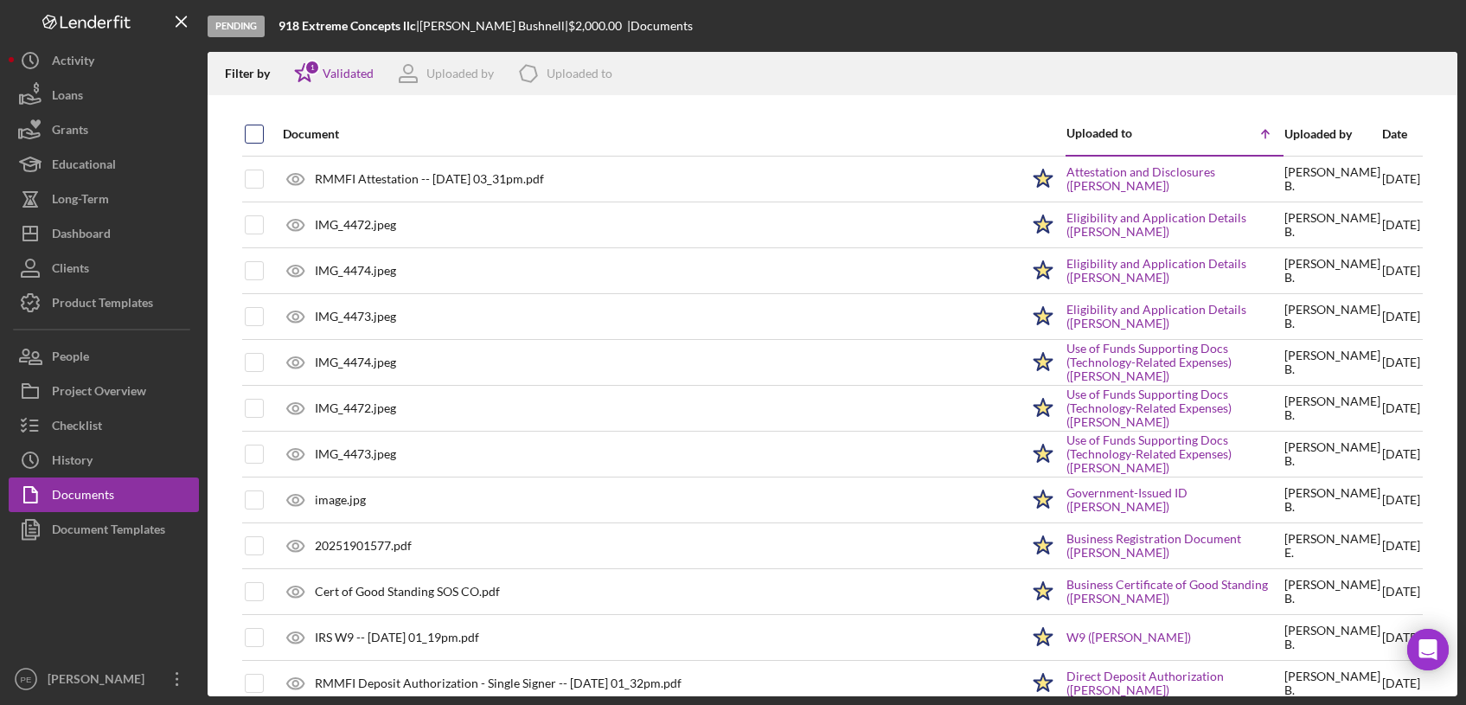
checkbox input "true"
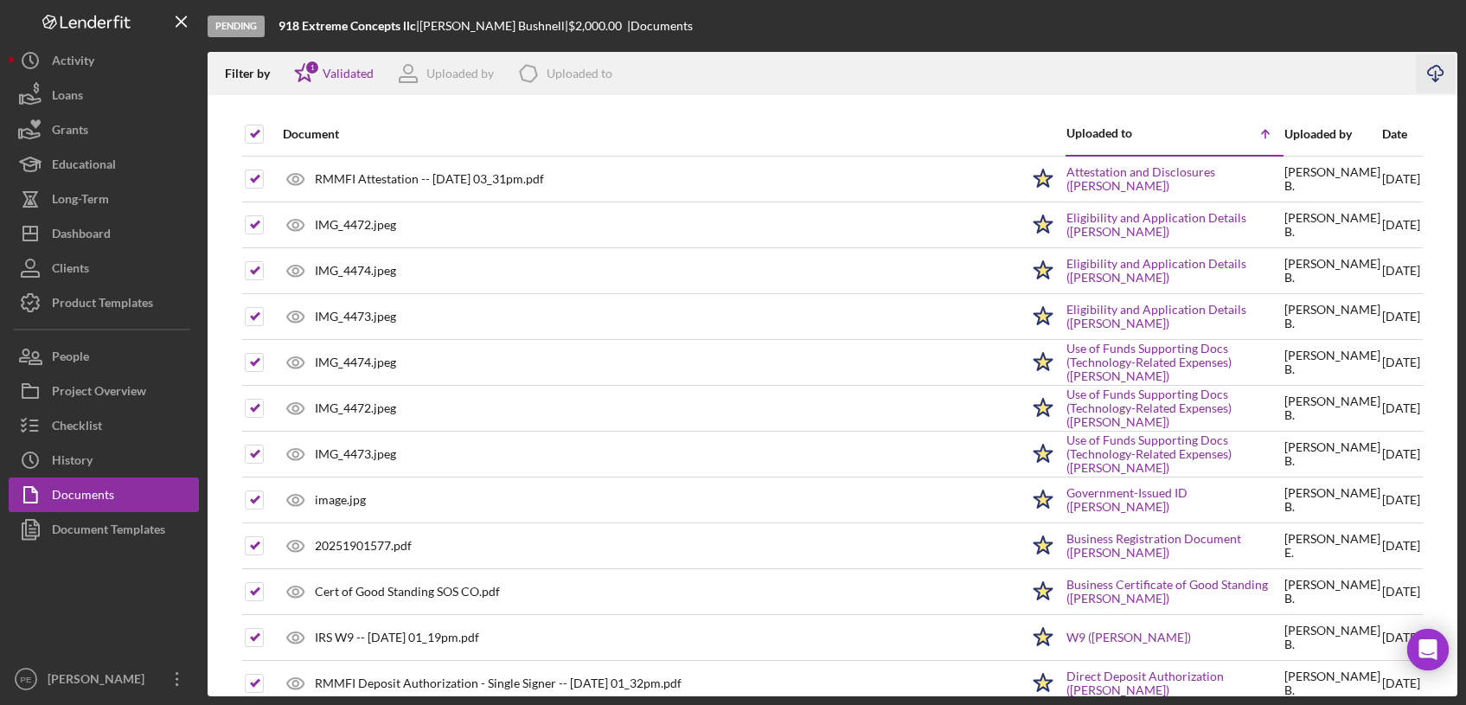
click at [1436, 73] on line "button" at bounding box center [1436, 76] width 0 height 10
click at [419, 26] on div "918 Extreme Concepts llc |" at bounding box center [349, 26] width 141 height 14
drag, startPoint x: 416, startPoint y: 22, endPoint x: 279, endPoint y: 23, distance: 137.5
click at [279, 23] on b "918 Extreme Concepts llc" at bounding box center [348, 25] width 138 height 15
copy b "918 Extreme Concepts llc"
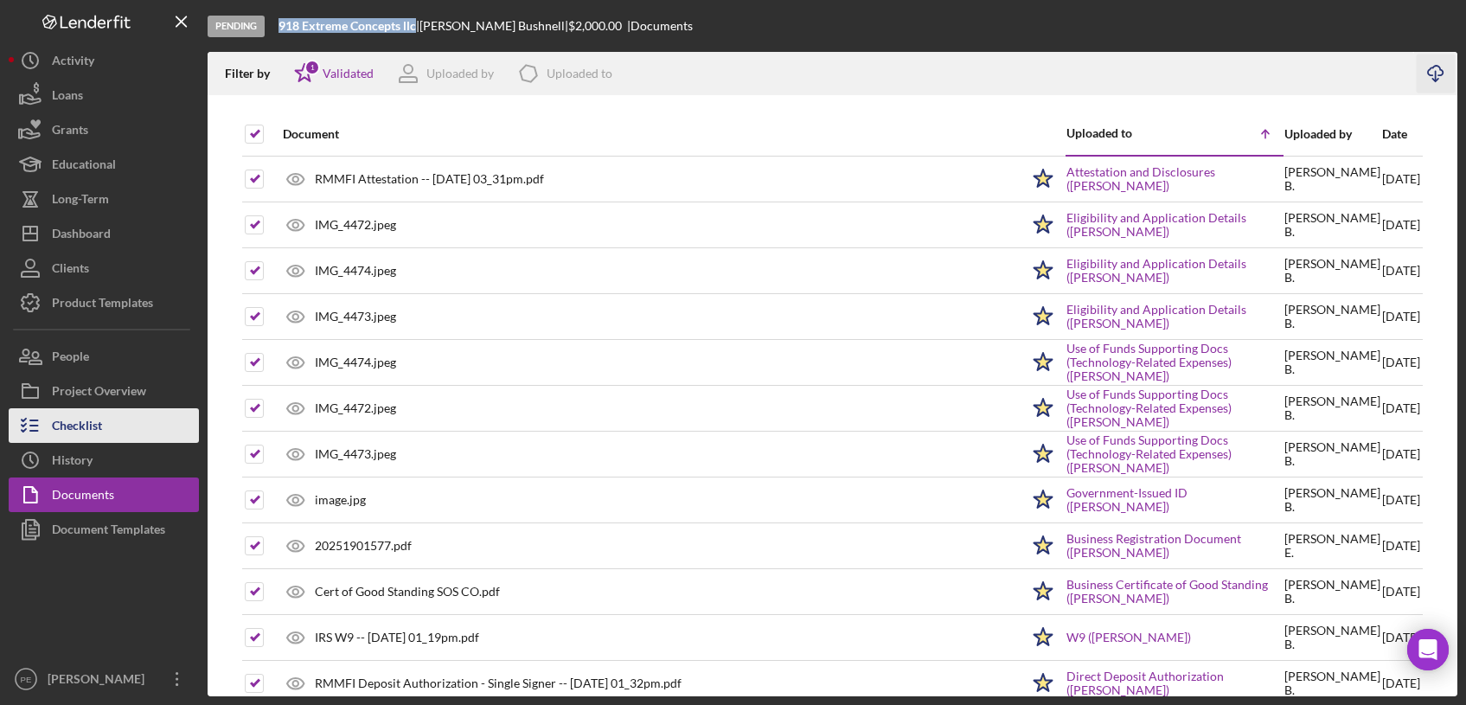
click at [66, 436] on div "Checklist" at bounding box center [77, 427] width 50 height 39
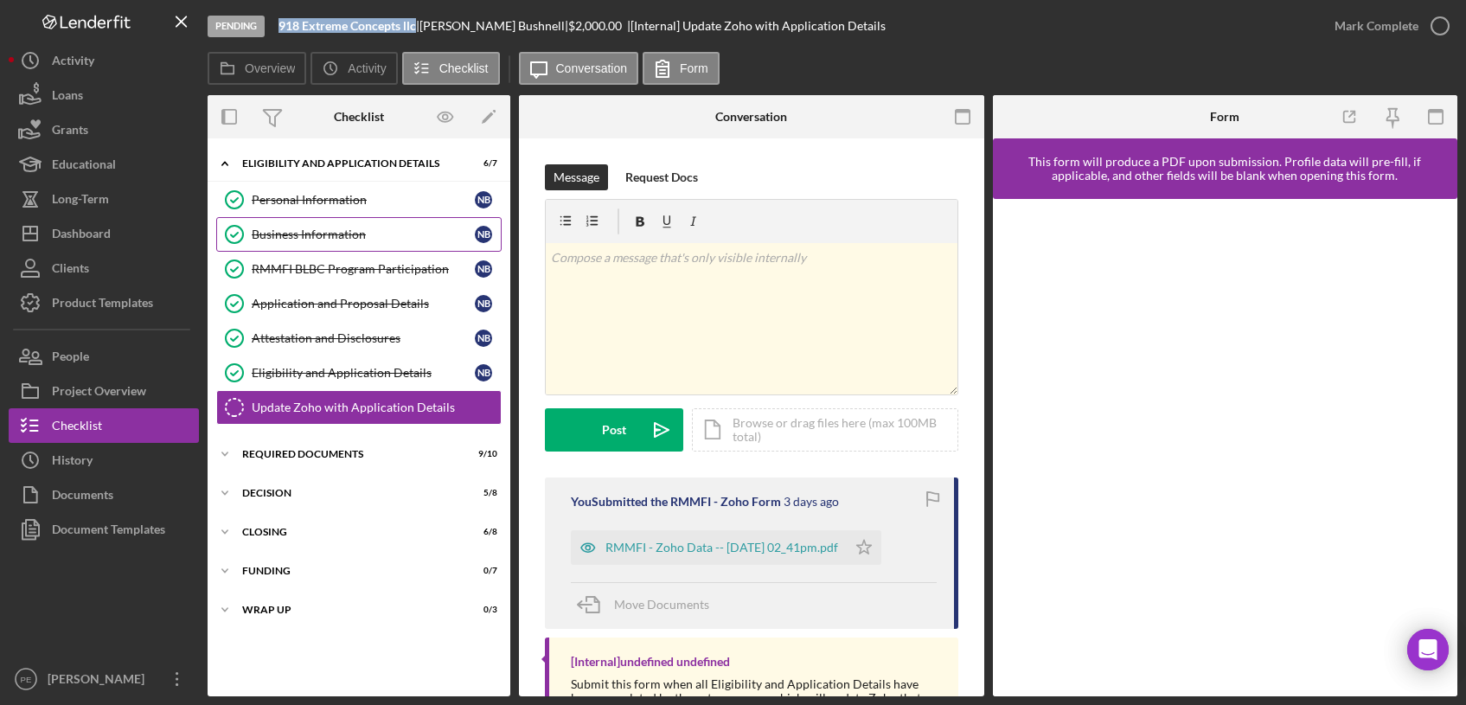
click at [336, 226] on link "Business Information Business Information N B" at bounding box center [358, 234] width 285 height 35
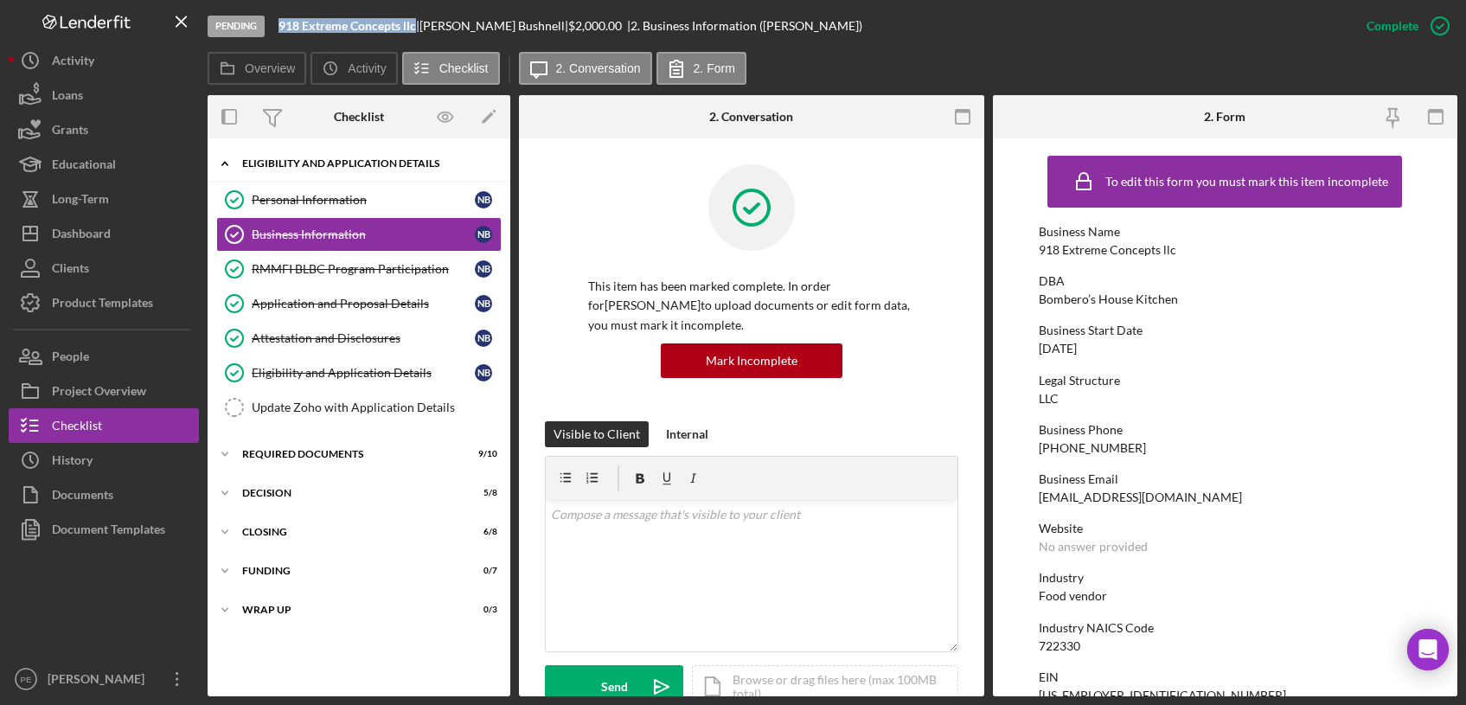
click at [322, 180] on div "Icon/Expander Eligibility and Application Details 6 / 7" at bounding box center [359, 163] width 303 height 35
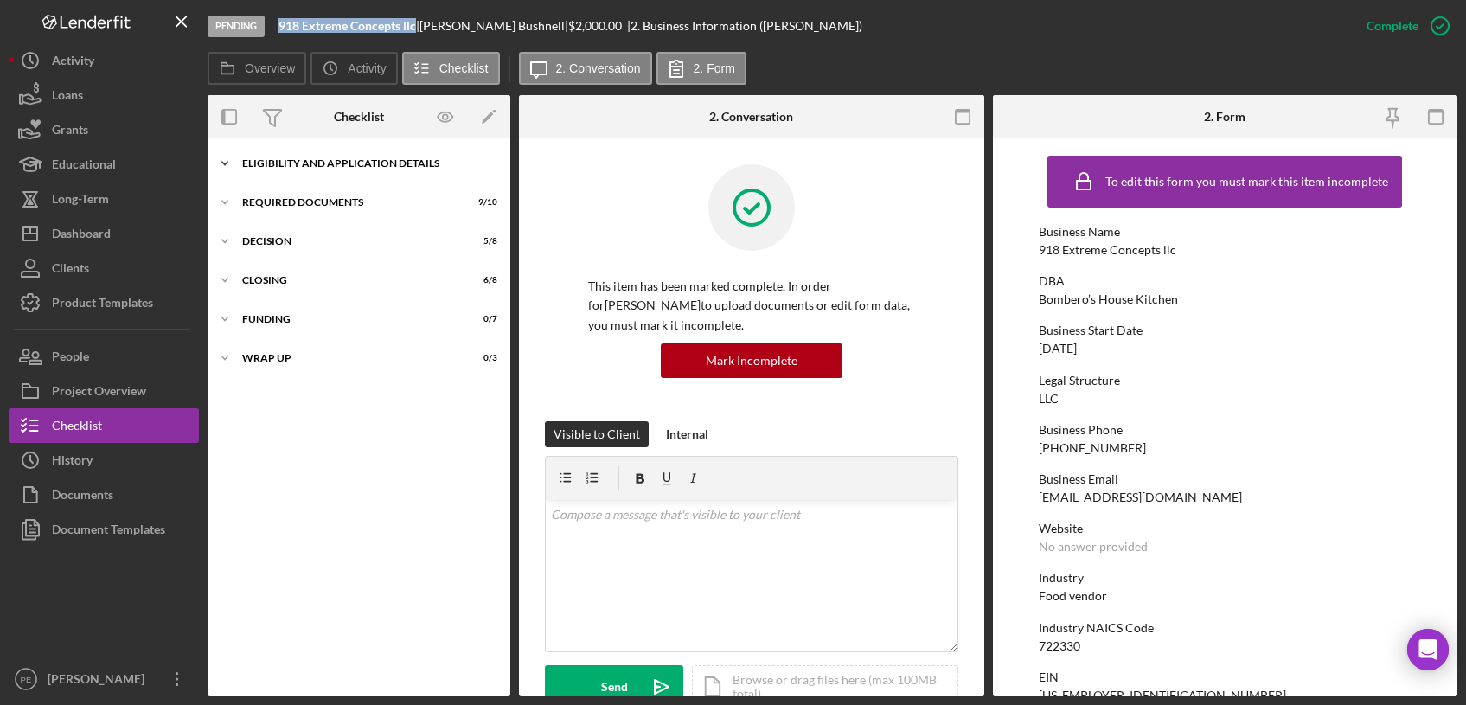
click at [316, 159] on div "Eligibility and Application Details" at bounding box center [365, 163] width 247 height 10
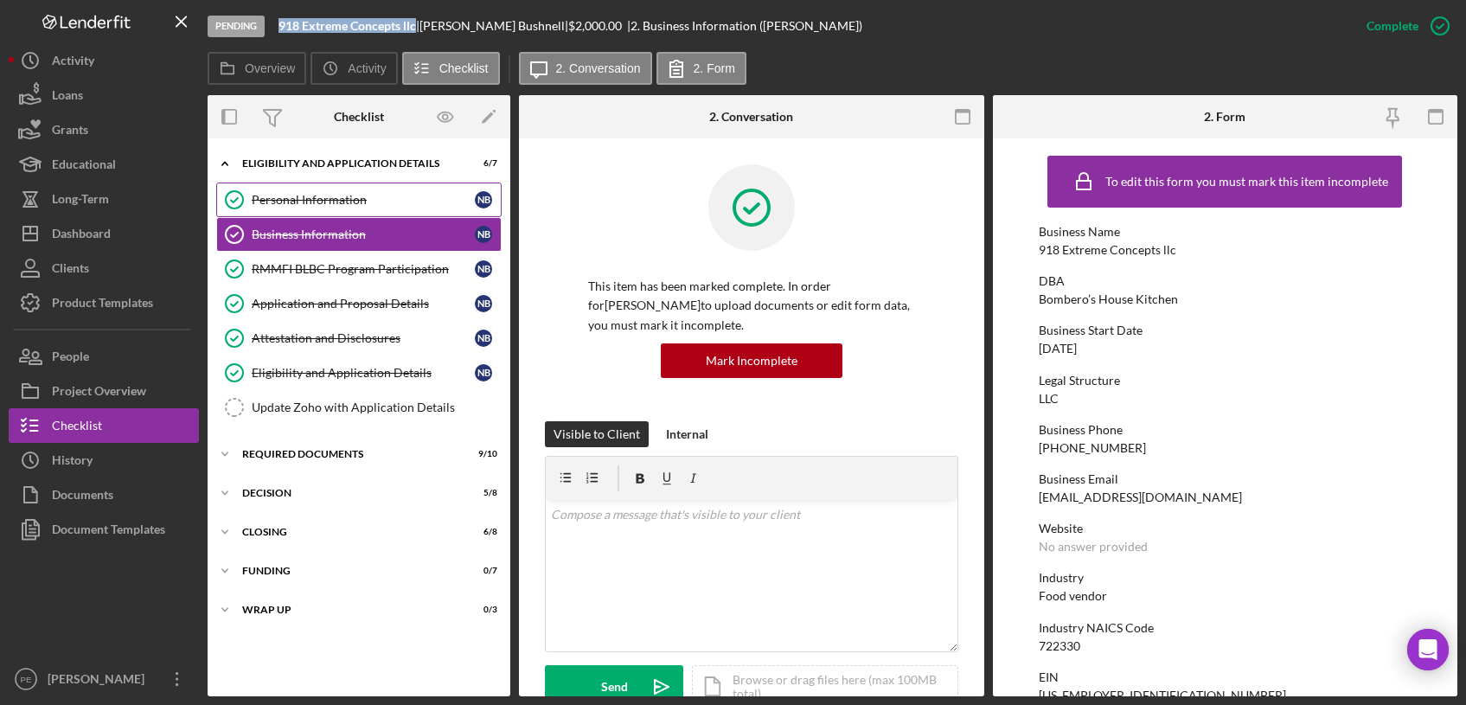
click at [289, 191] on link "Personal Information Personal Information N B" at bounding box center [358, 200] width 285 height 35
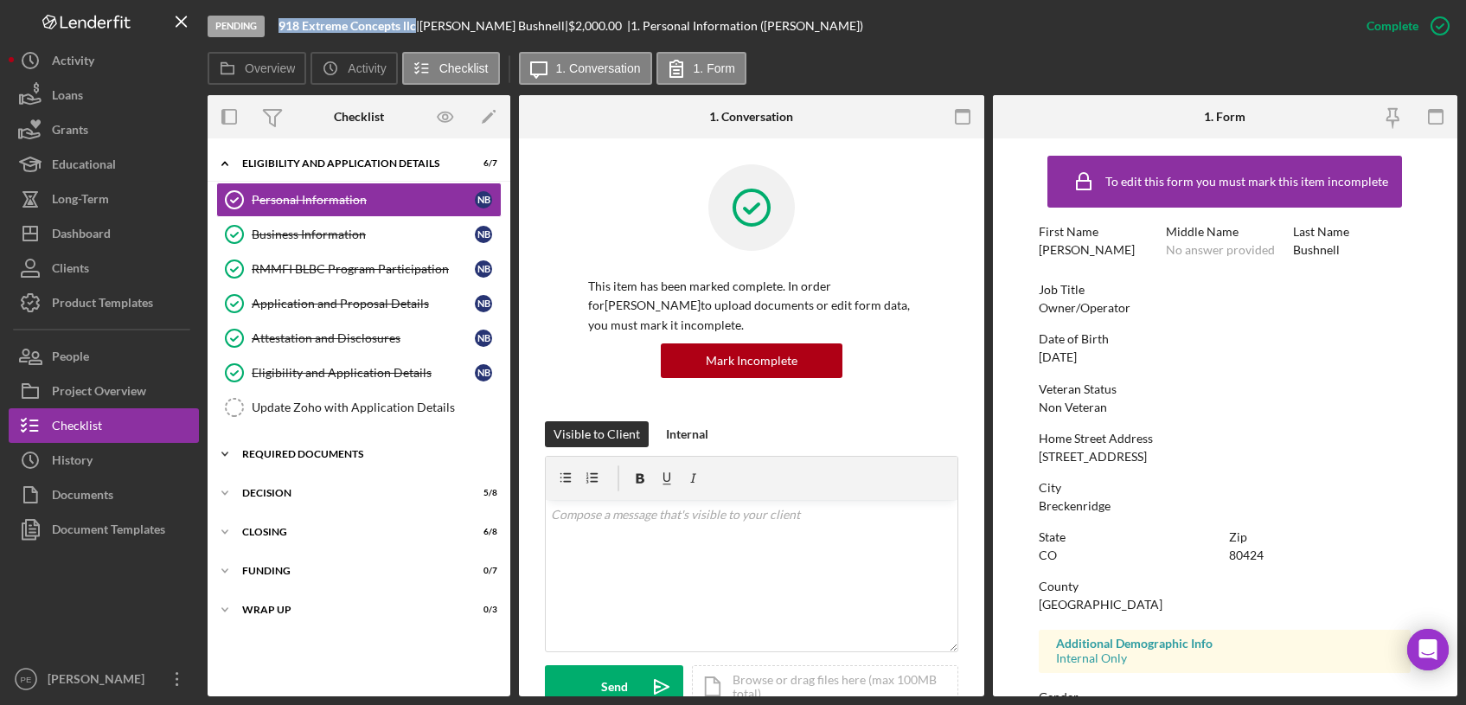
click at [279, 460] on div "Icon/Expander Required Documents 9 / 10" at bounding box center [359, 454] width 303 height 35
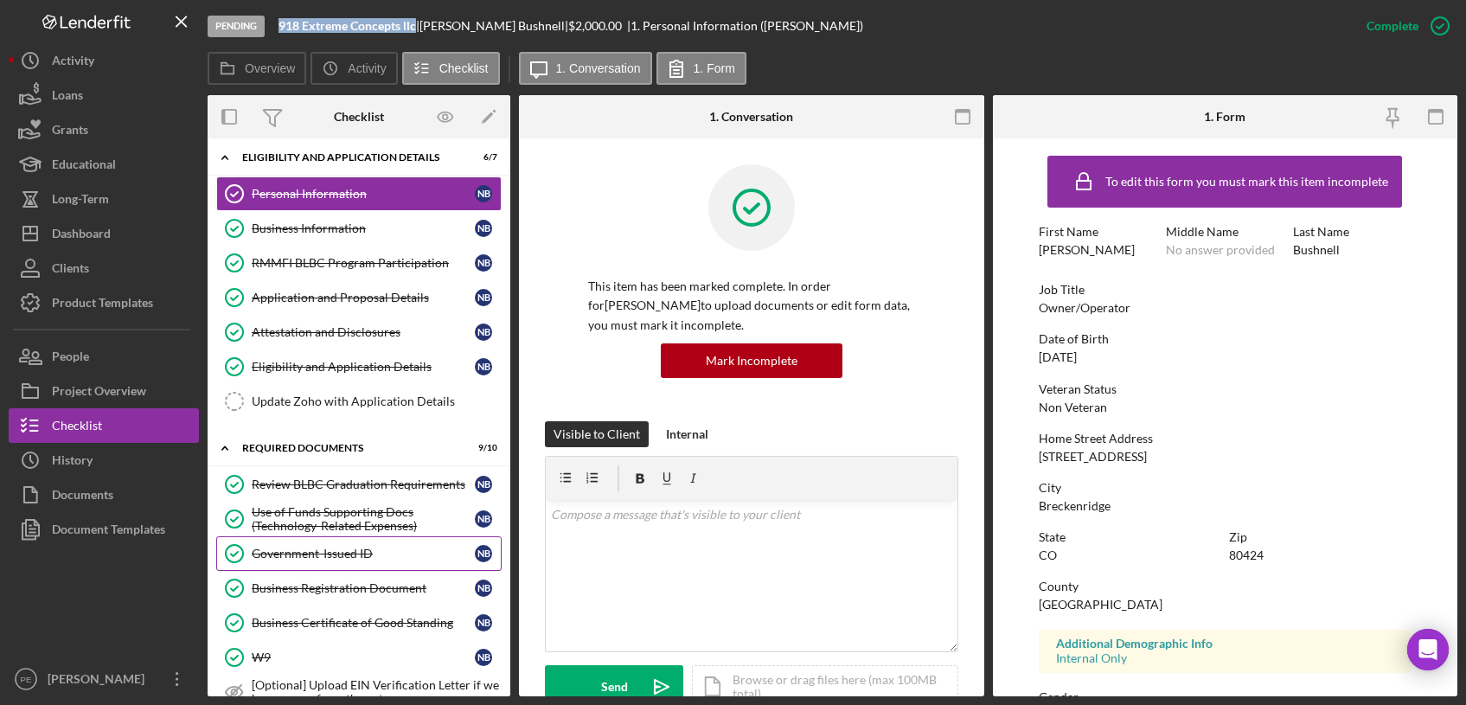
scroll to position [10, 0]
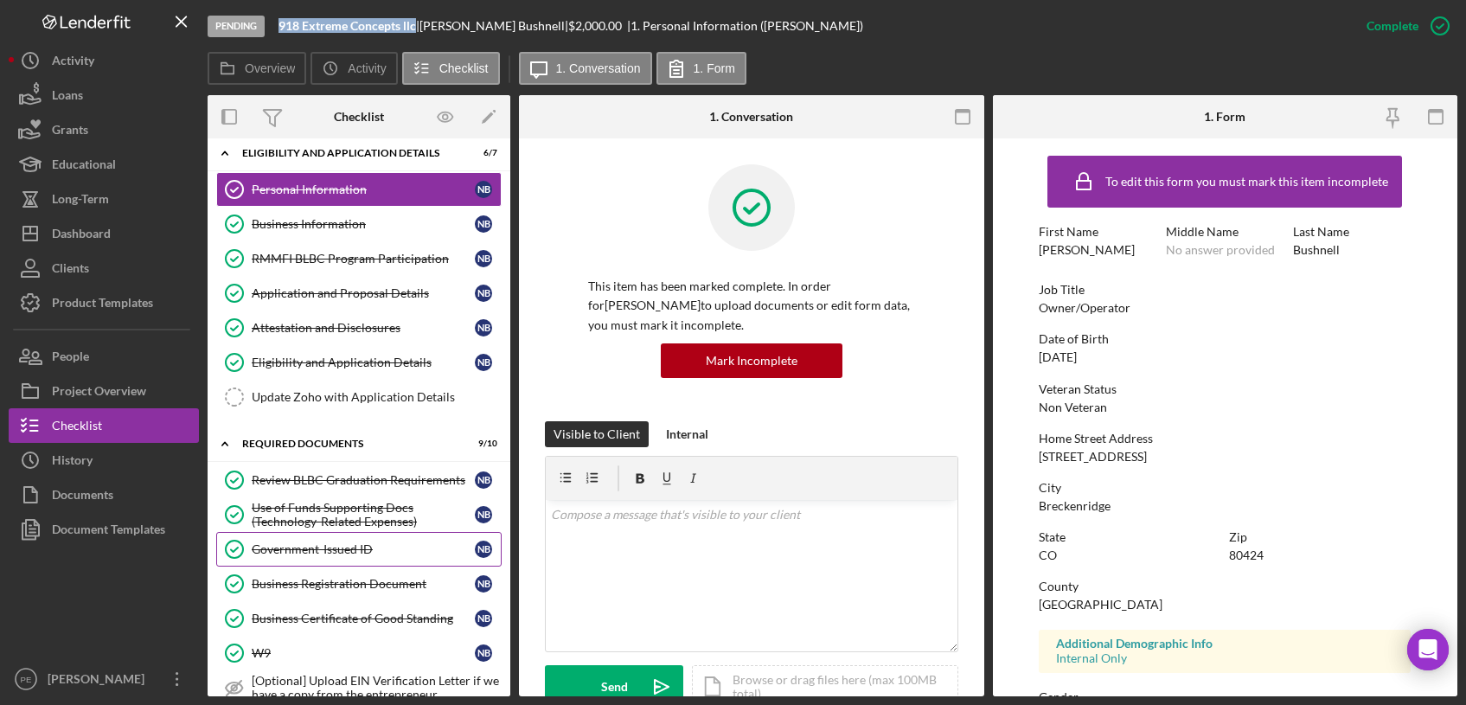
click at [283, 553] on div "Government-Issued ID" at bounding box center [363, 549] width 223 height 14
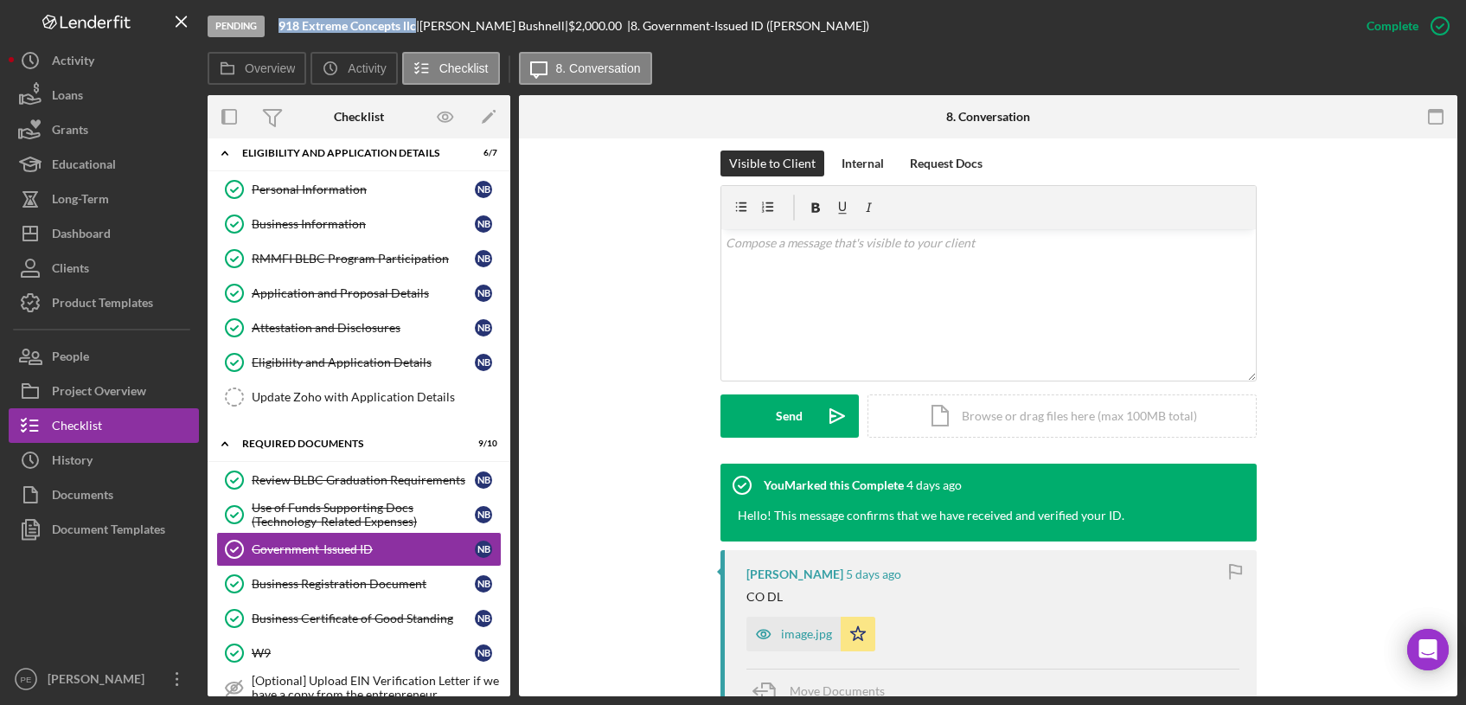
scroll to position [411, 0]
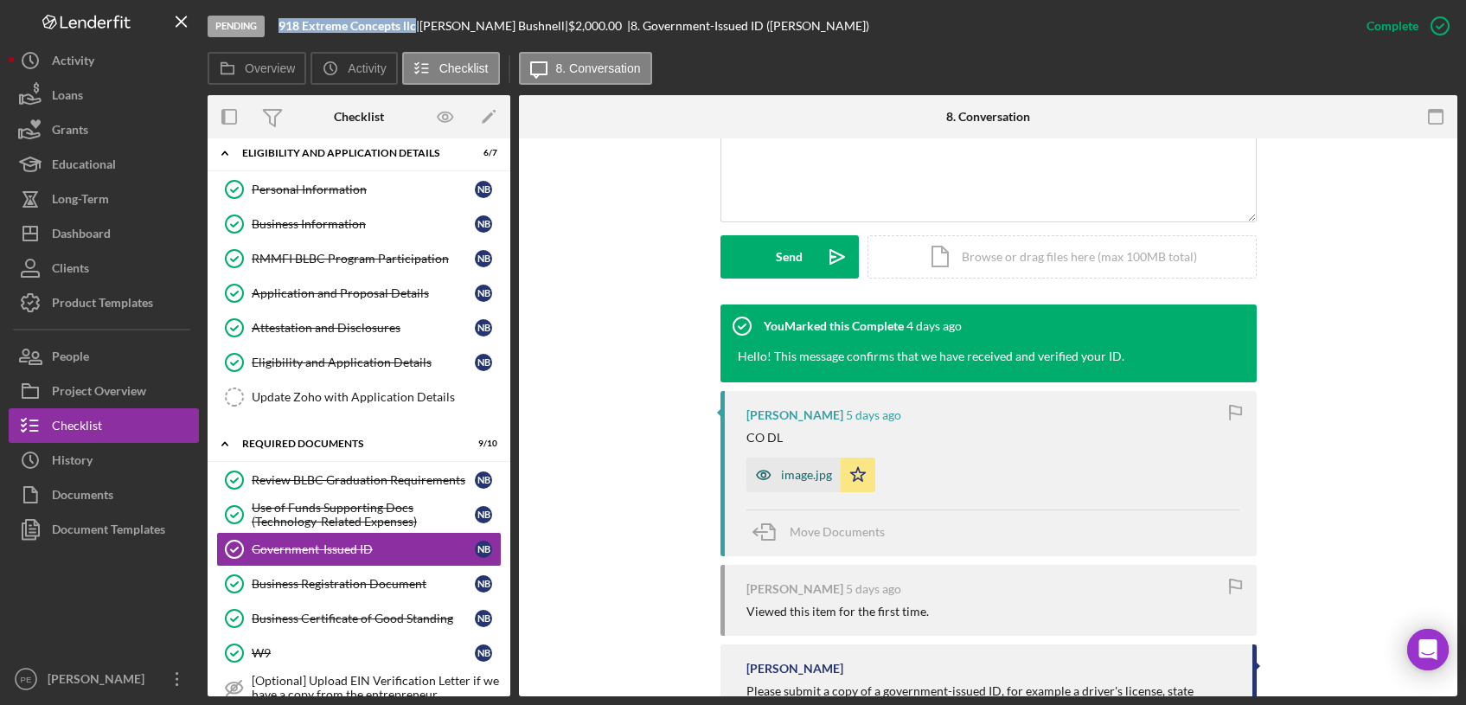
click at [788, 489] on div "image.jpg" at bounding box center [793, 475] width 94 height 35
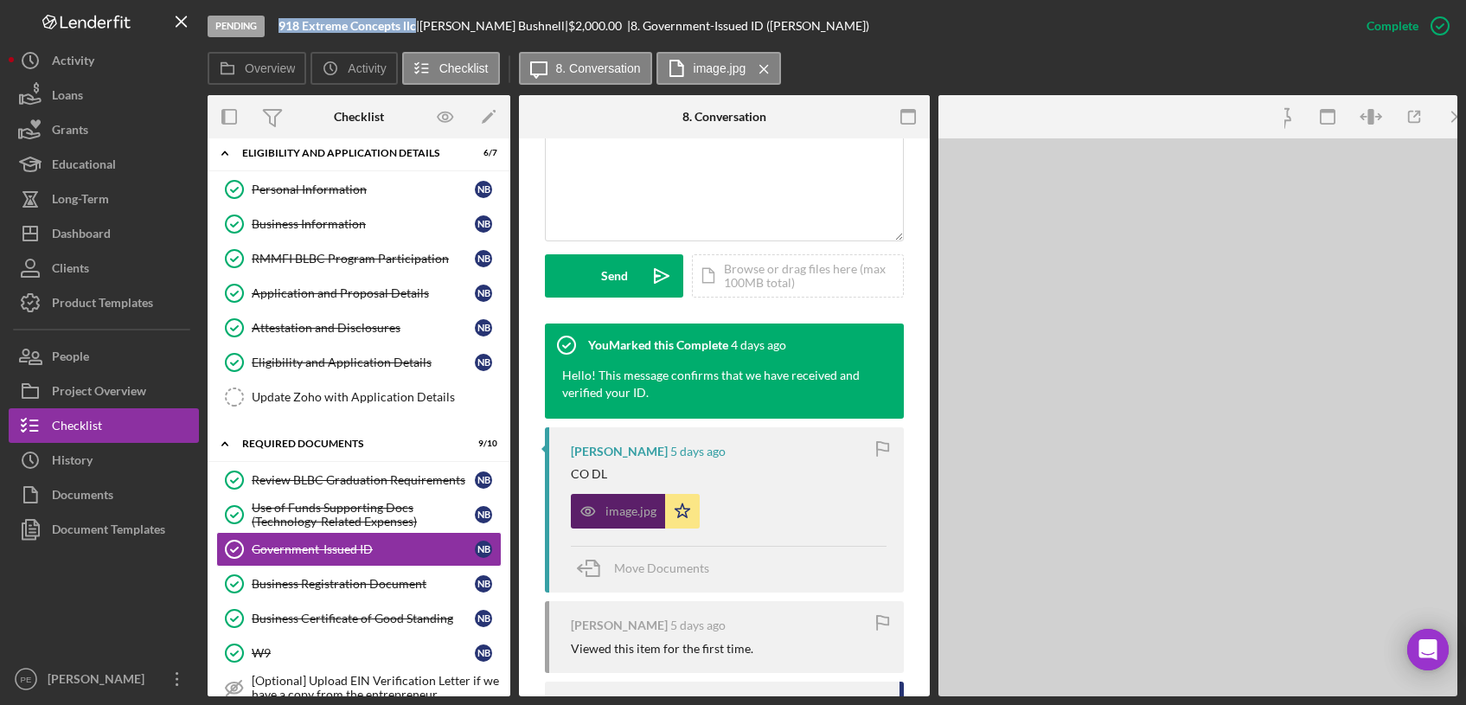
scroll to position [430, 0]
